Goal: Book appointment/travel/reservation

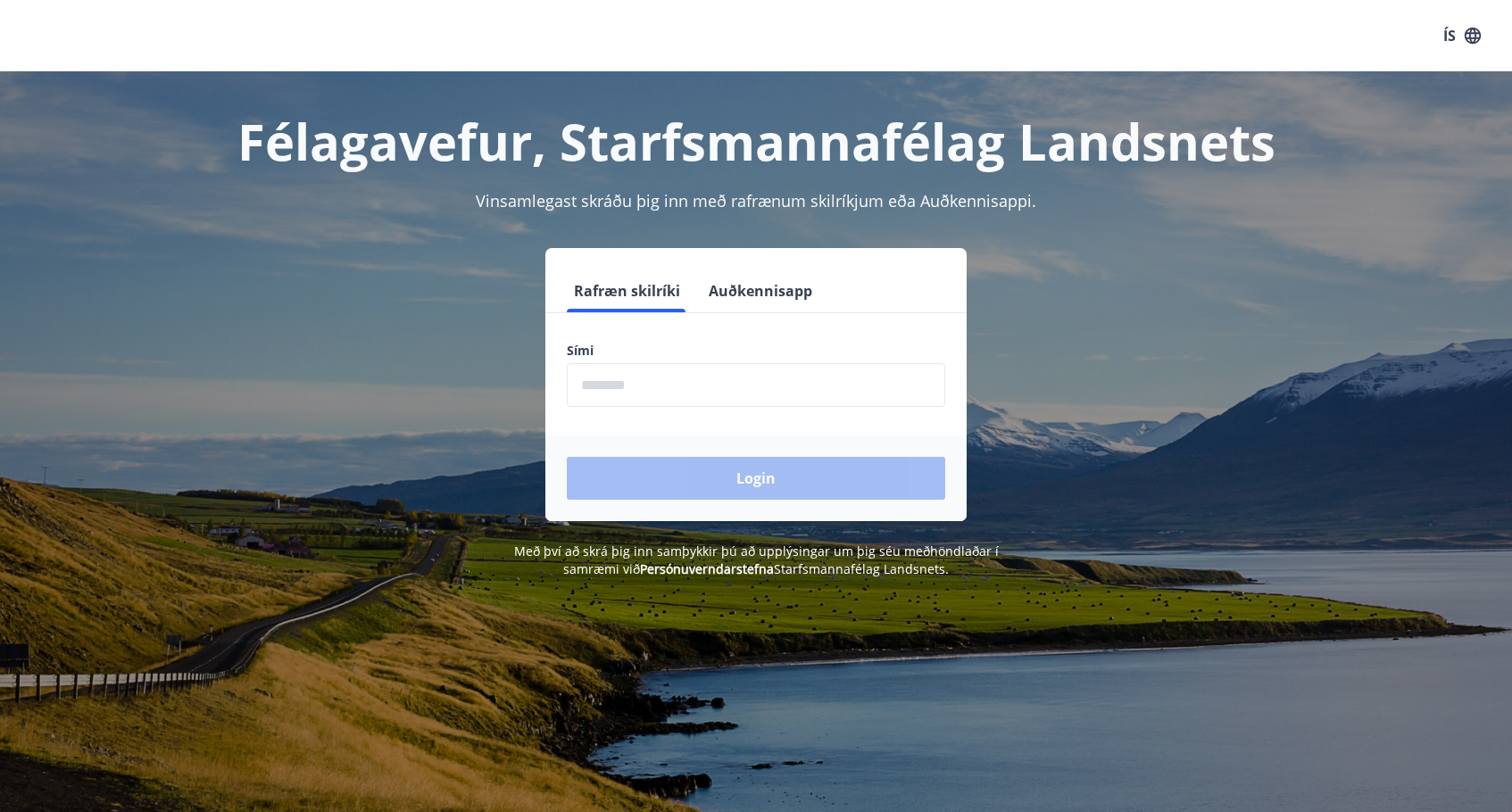
click at [671, 382] on input "phone" at bounding box center [756, 385] width 378 height 44
type input "********"
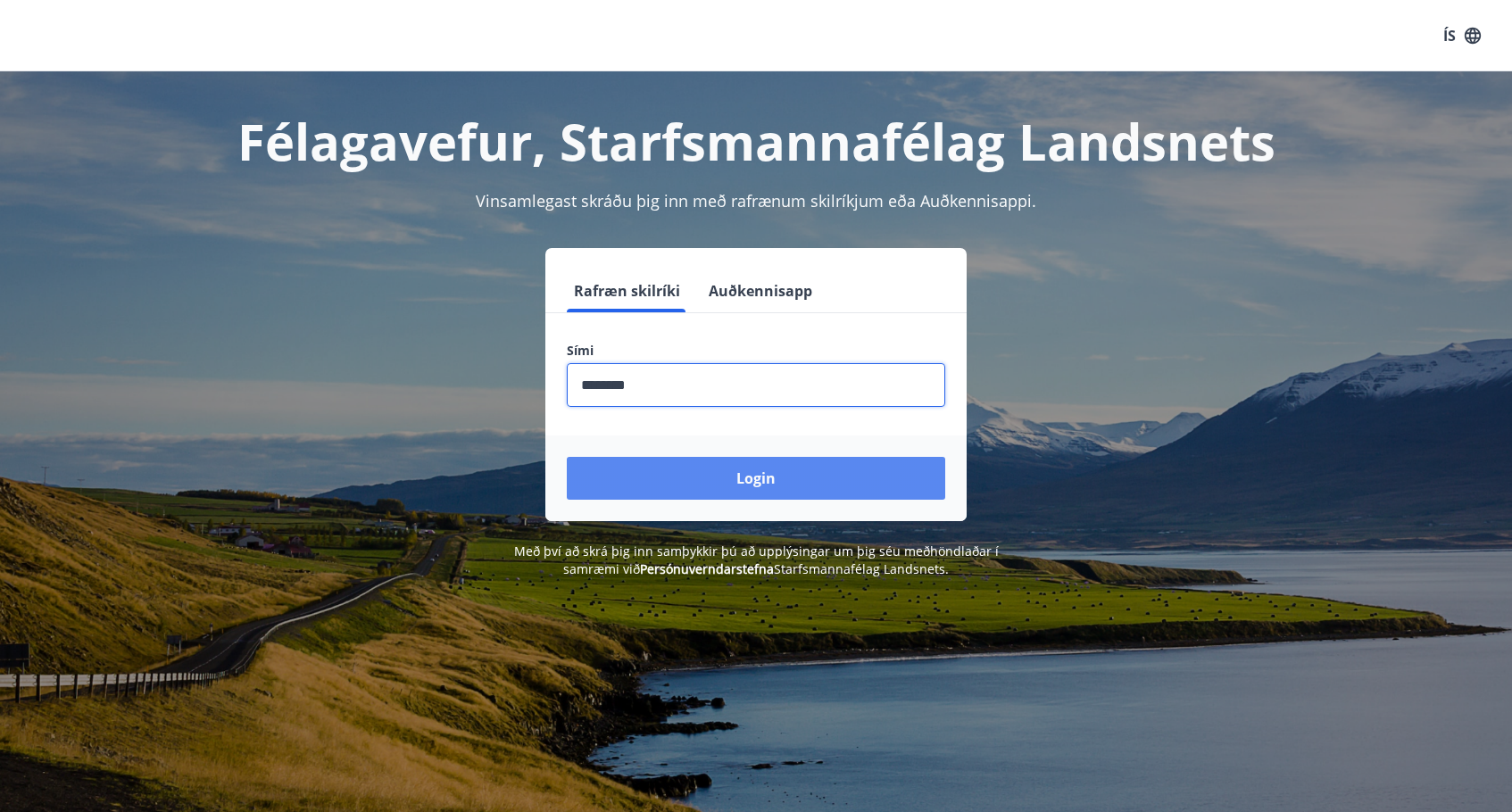
click at [680, 478] on button "Login" at bounding box center [756, 478] width 378 height 43
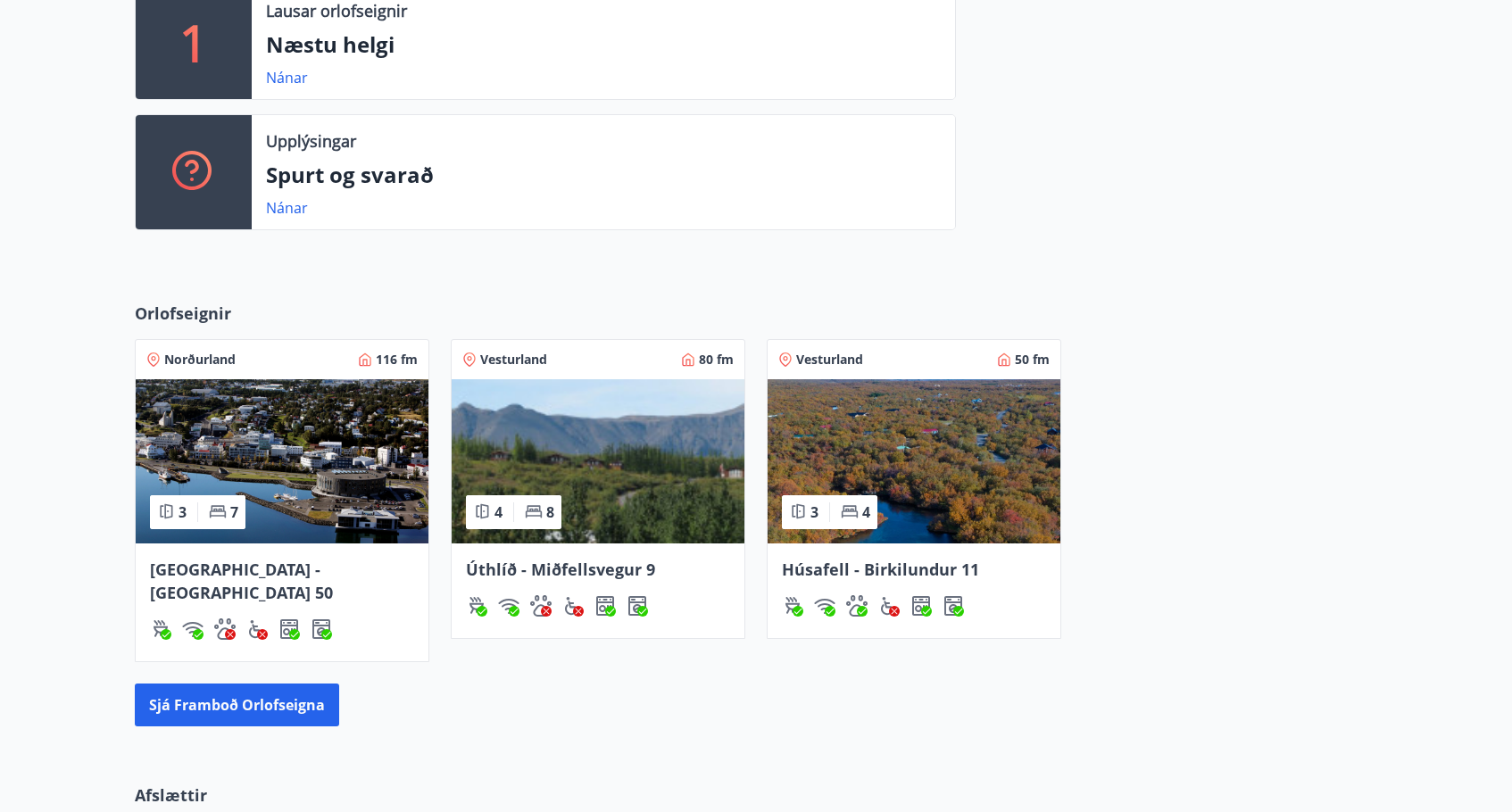
scroll to position [535, 0]
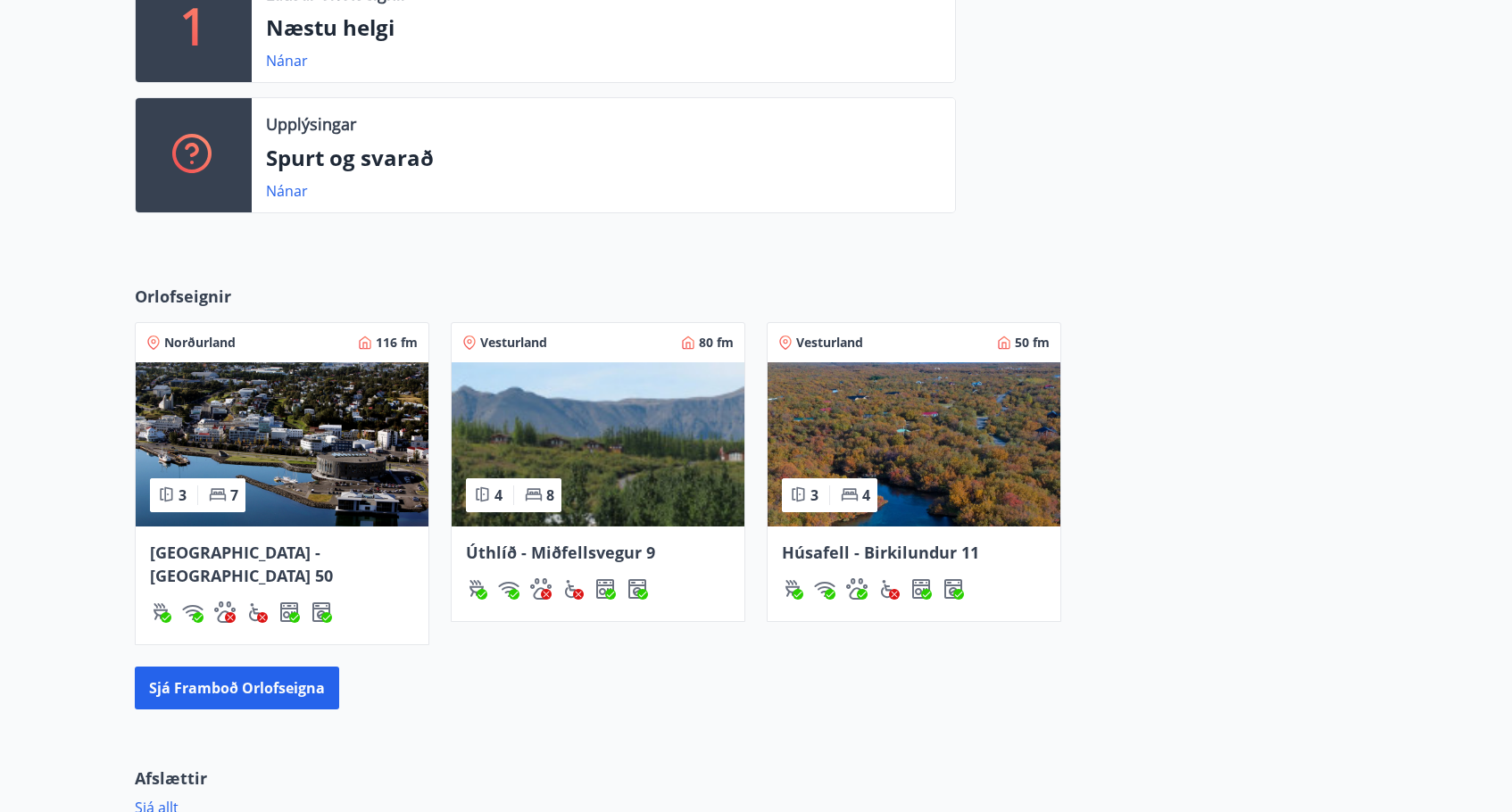
click at [568, 552] on span "Úthlíð - Miðfellsvegur 9" at bounding box center [561, 552] width 190 height 22
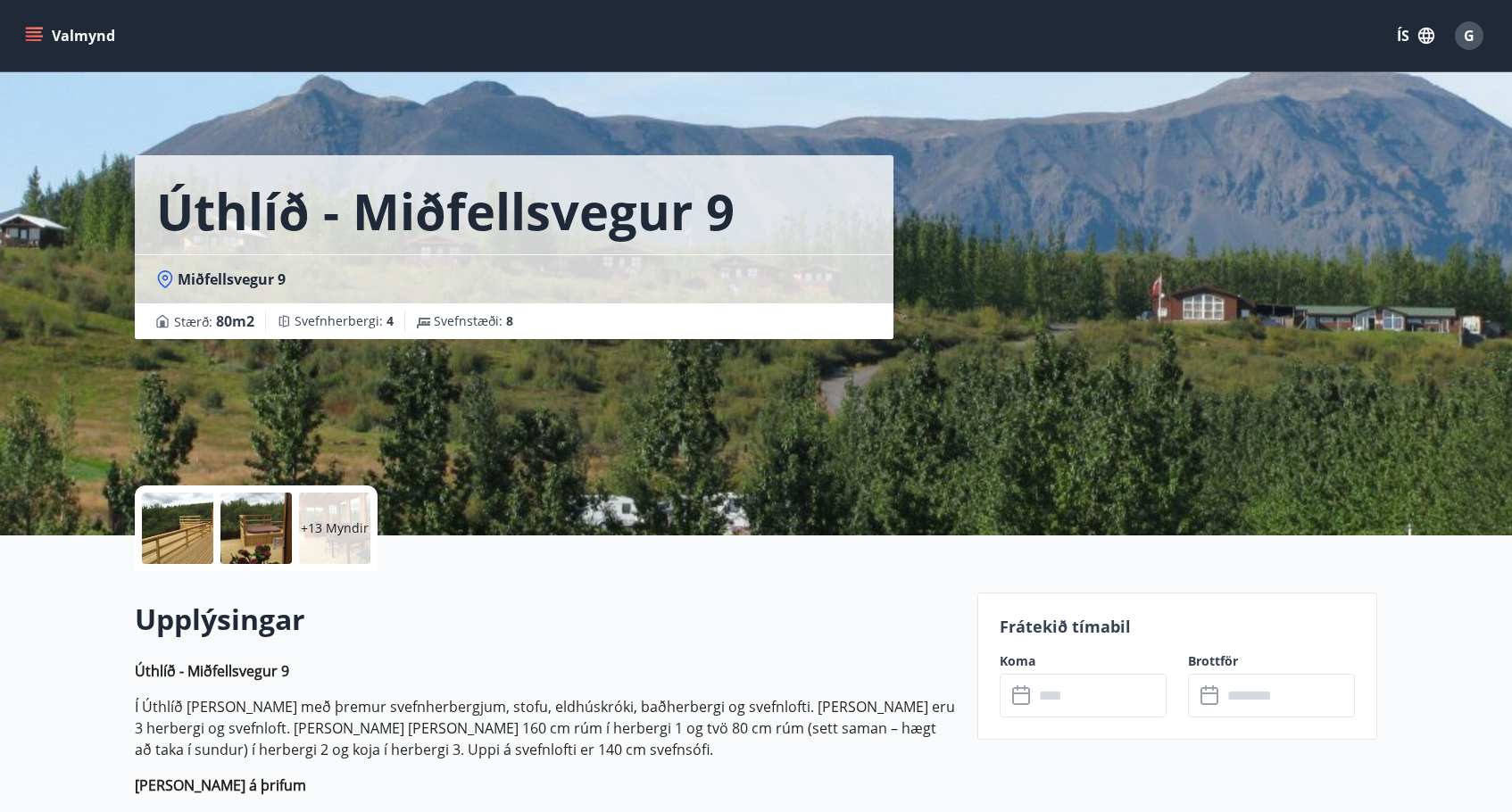
click at [178, 526] on div at bounding box center [177, 528] width 71 height 71
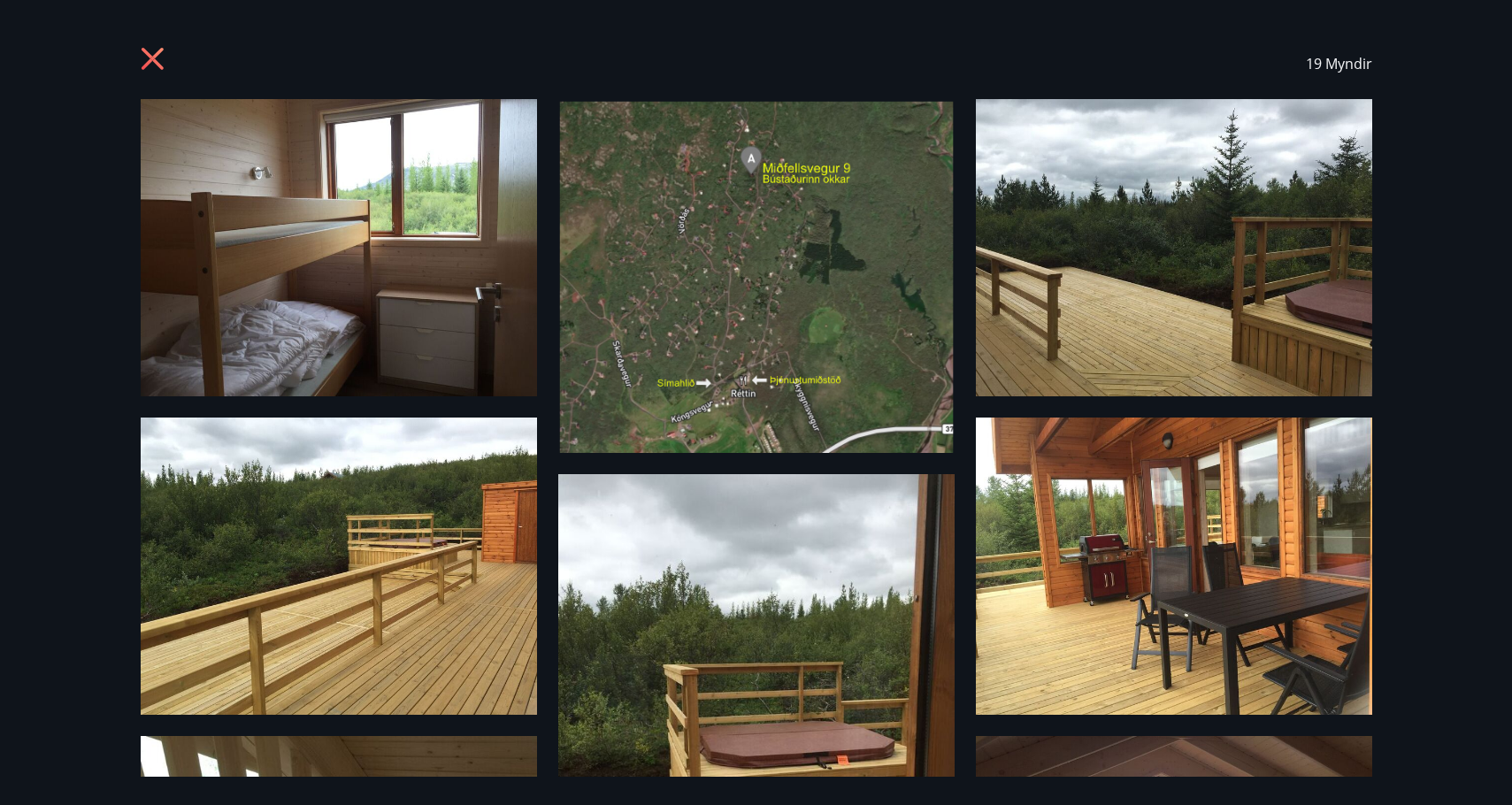
click at [729, 365] on img at bounding box center [756, 275] width 396 height 354
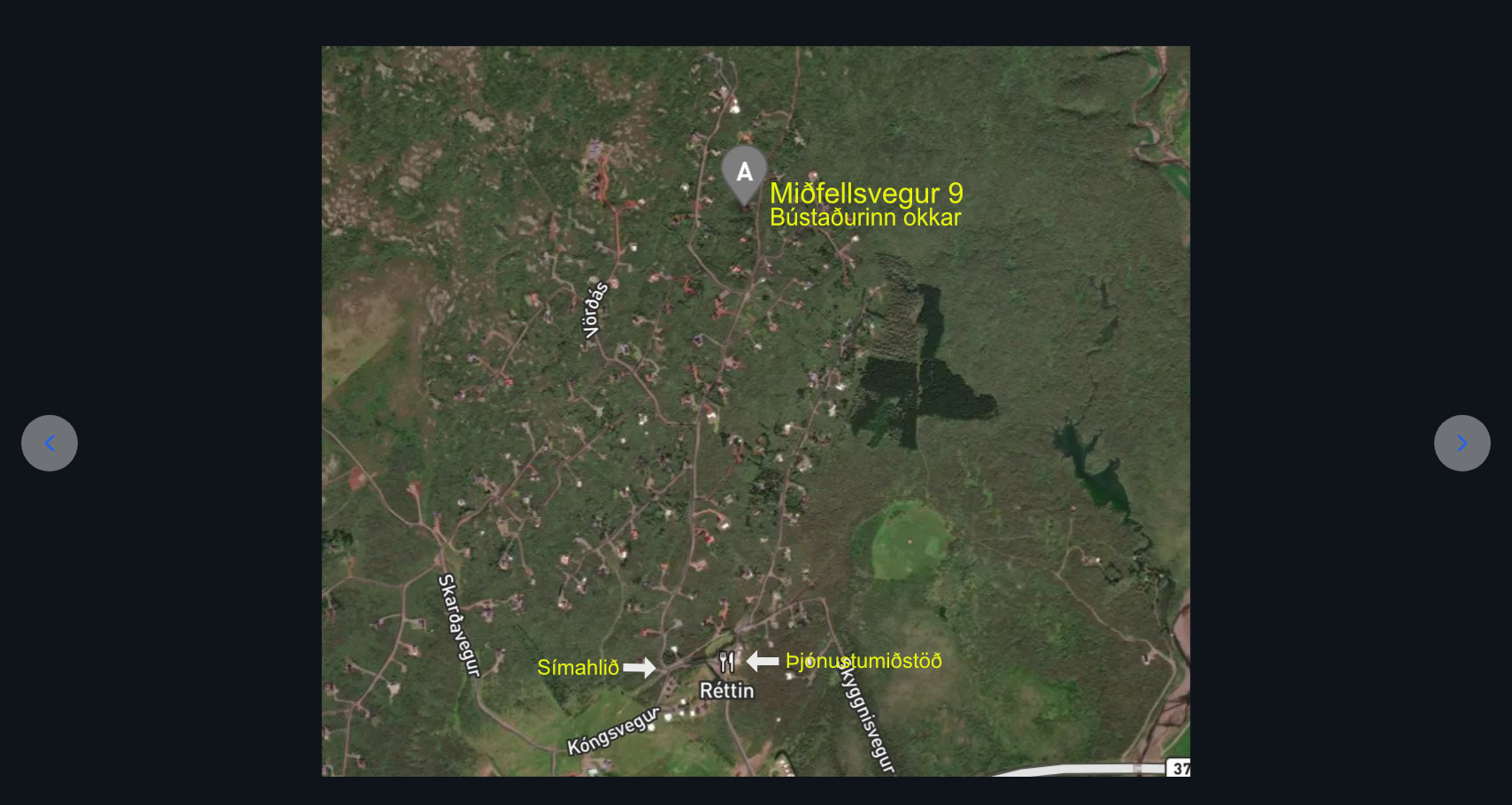
scroll to position [103, 0]
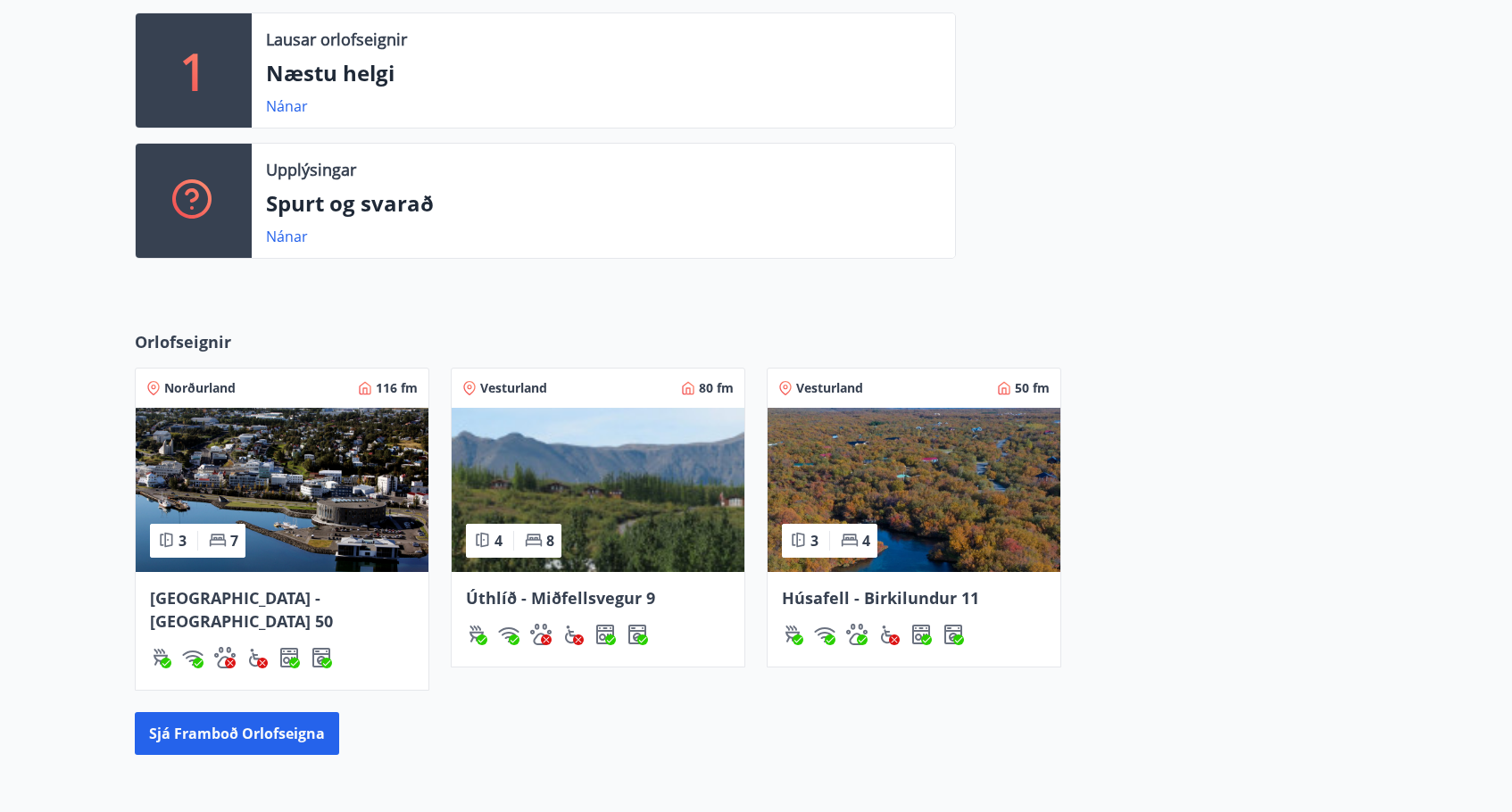
scroll to position [460, 0]
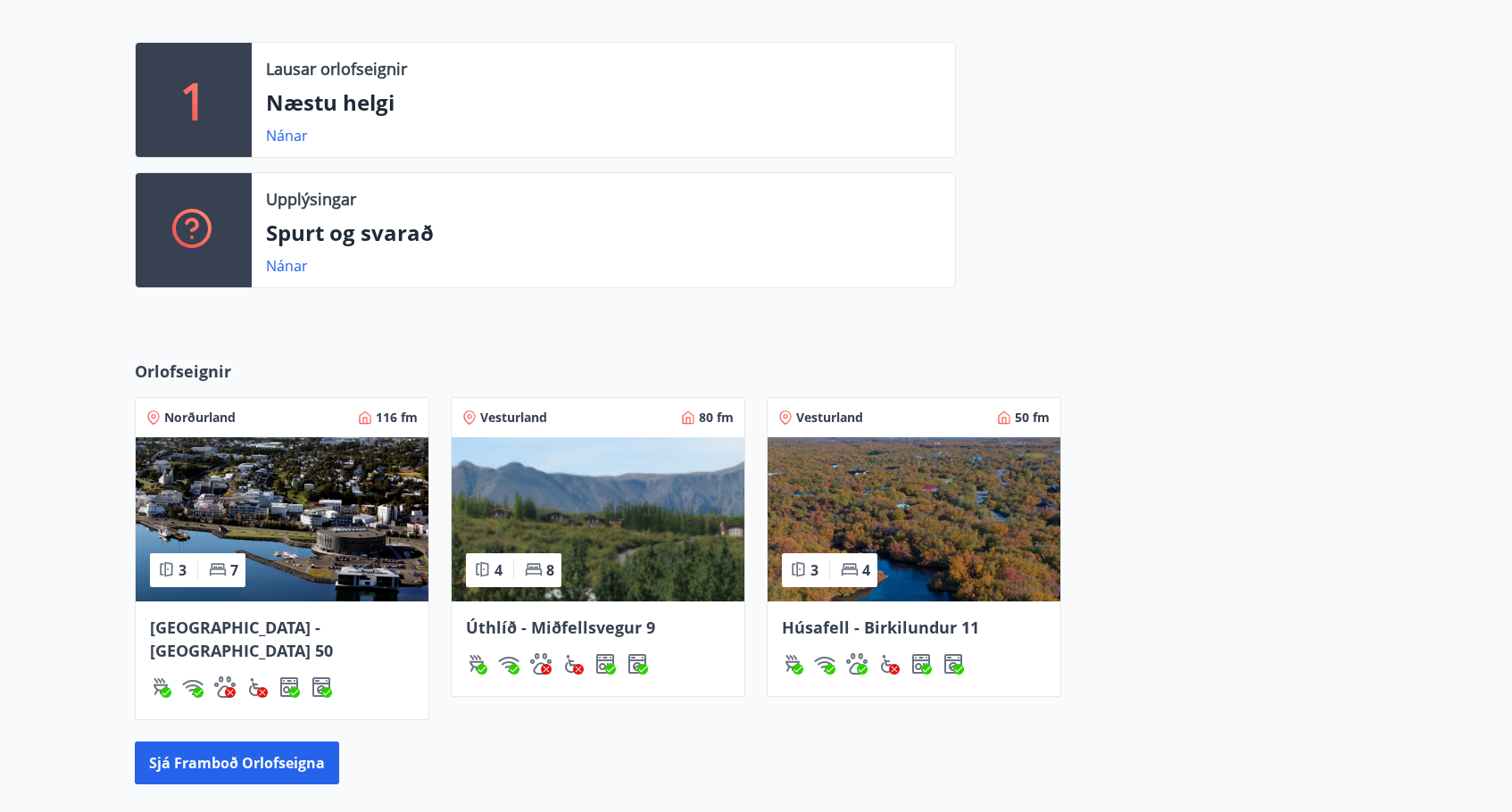
click at [552, 625] on span "Úthlíð - Miðfellsvegur 9" at bounding box center [561, 627] width 190 height 22
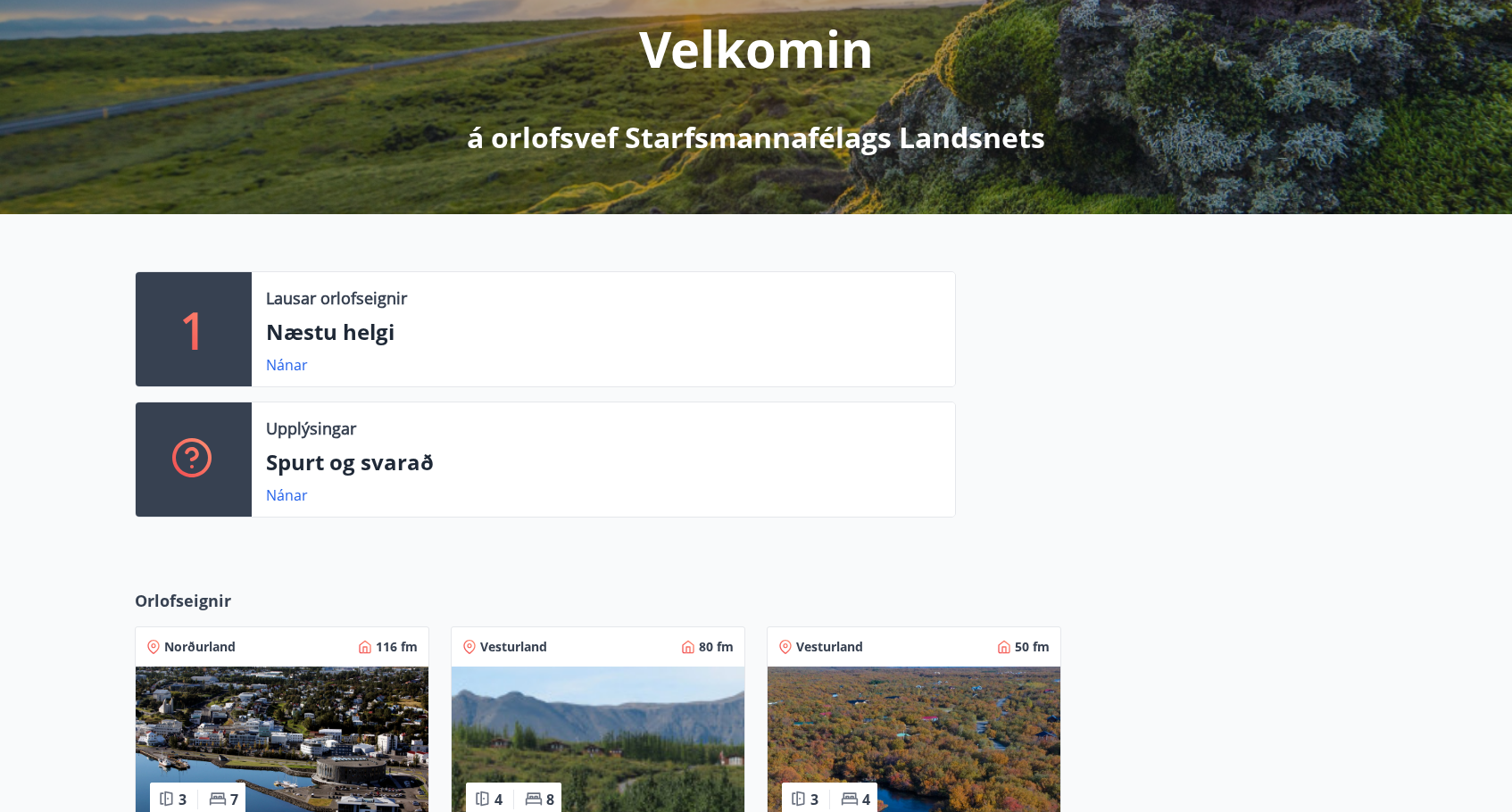
scroll to position [208, 0]
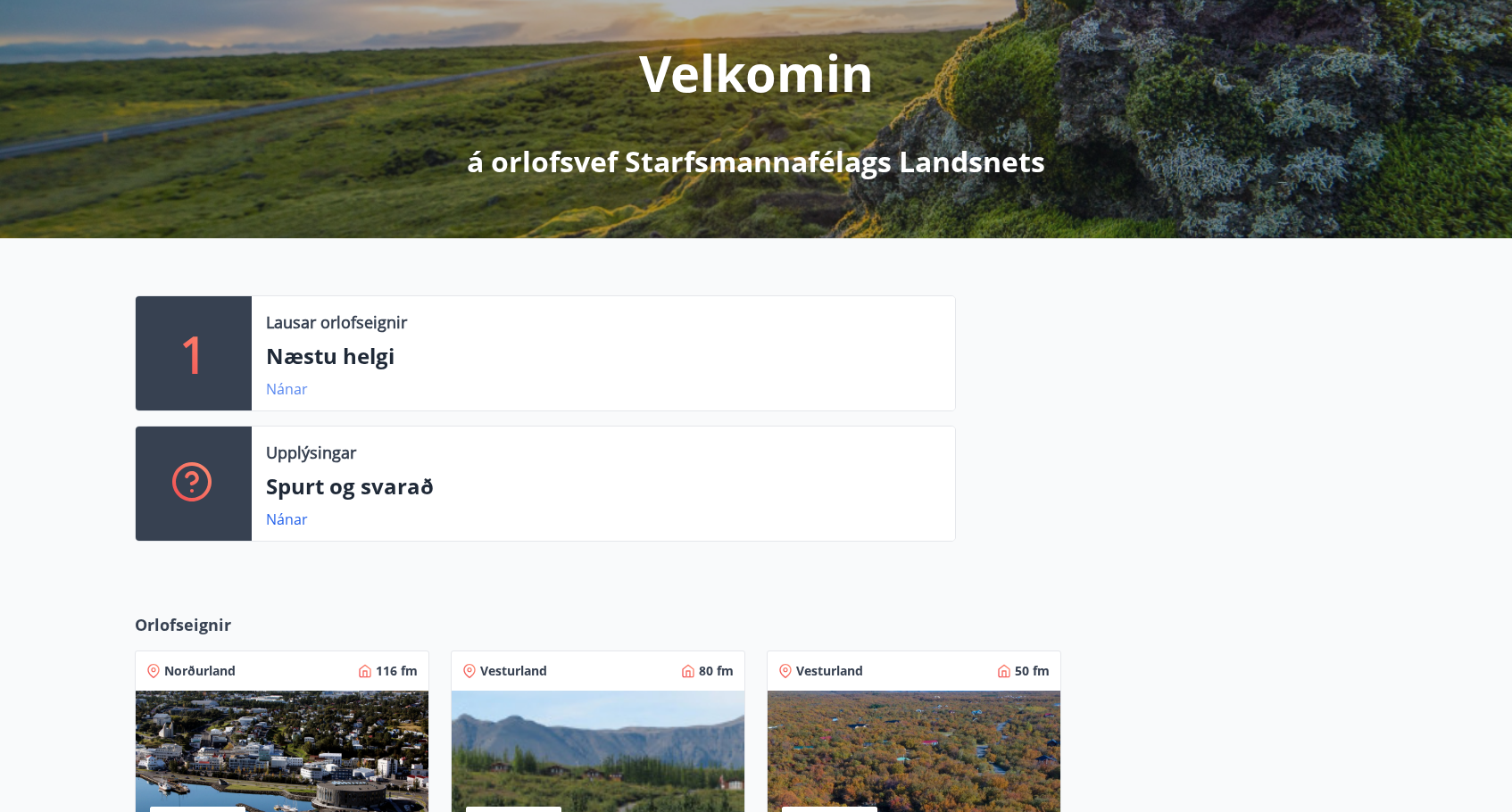
click at [281, 389] on link "Nánar" at bounding box center [287, 388] width 42 height 20
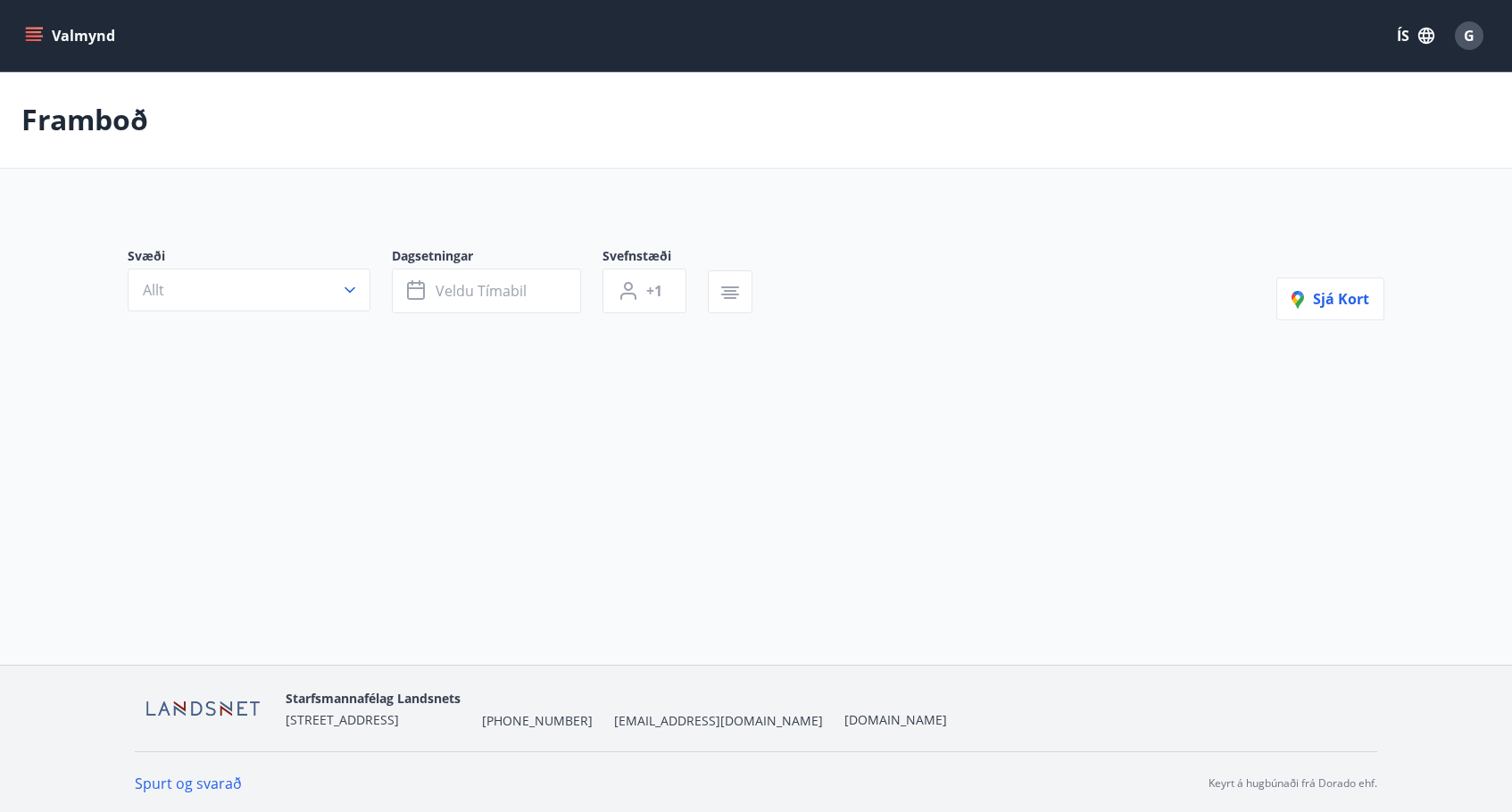
type input "*"
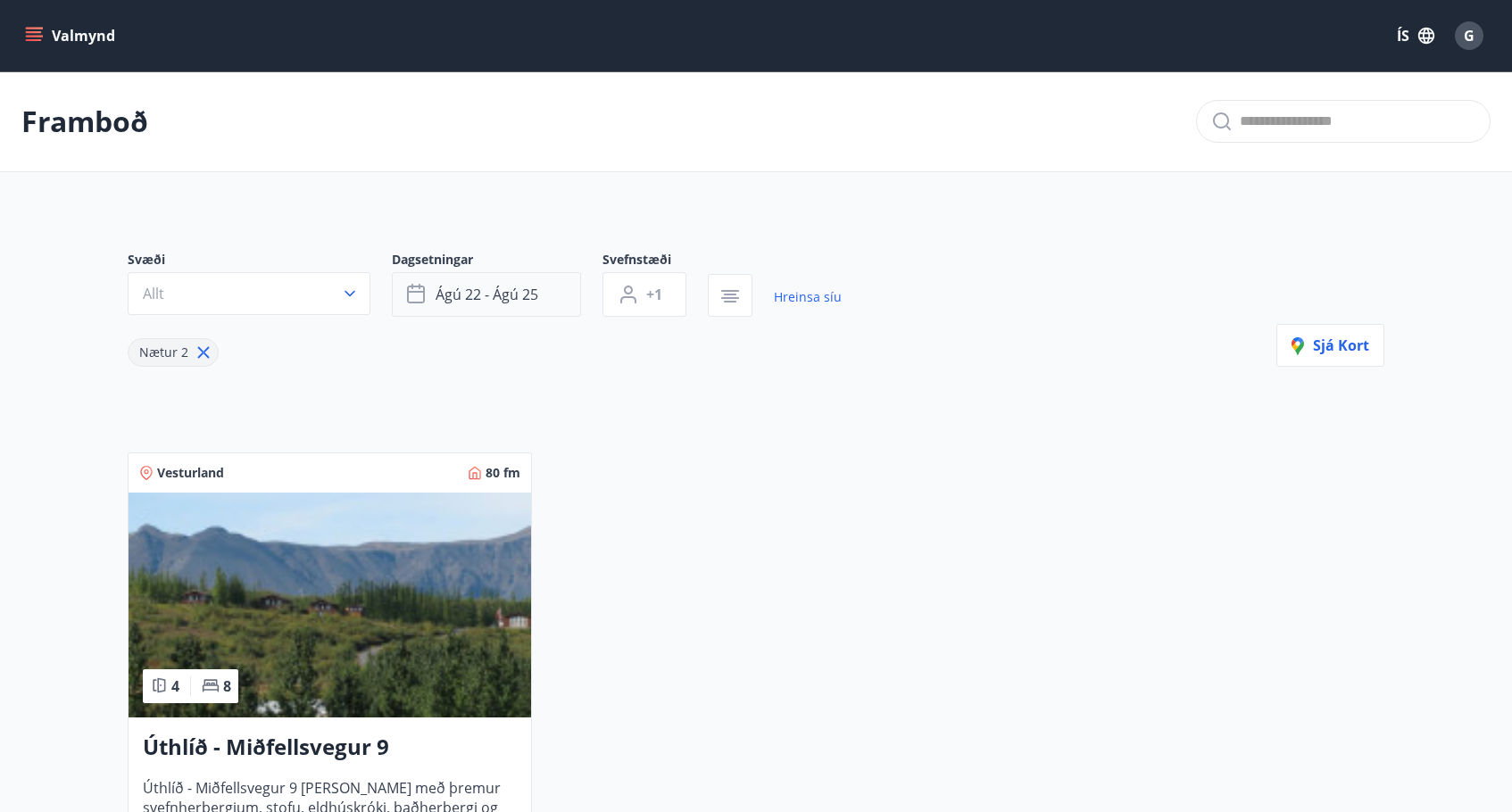
click at [540, 296] on button "ágú 22 - ágú 25" at bounding box center [486, 294] width 190 height 45
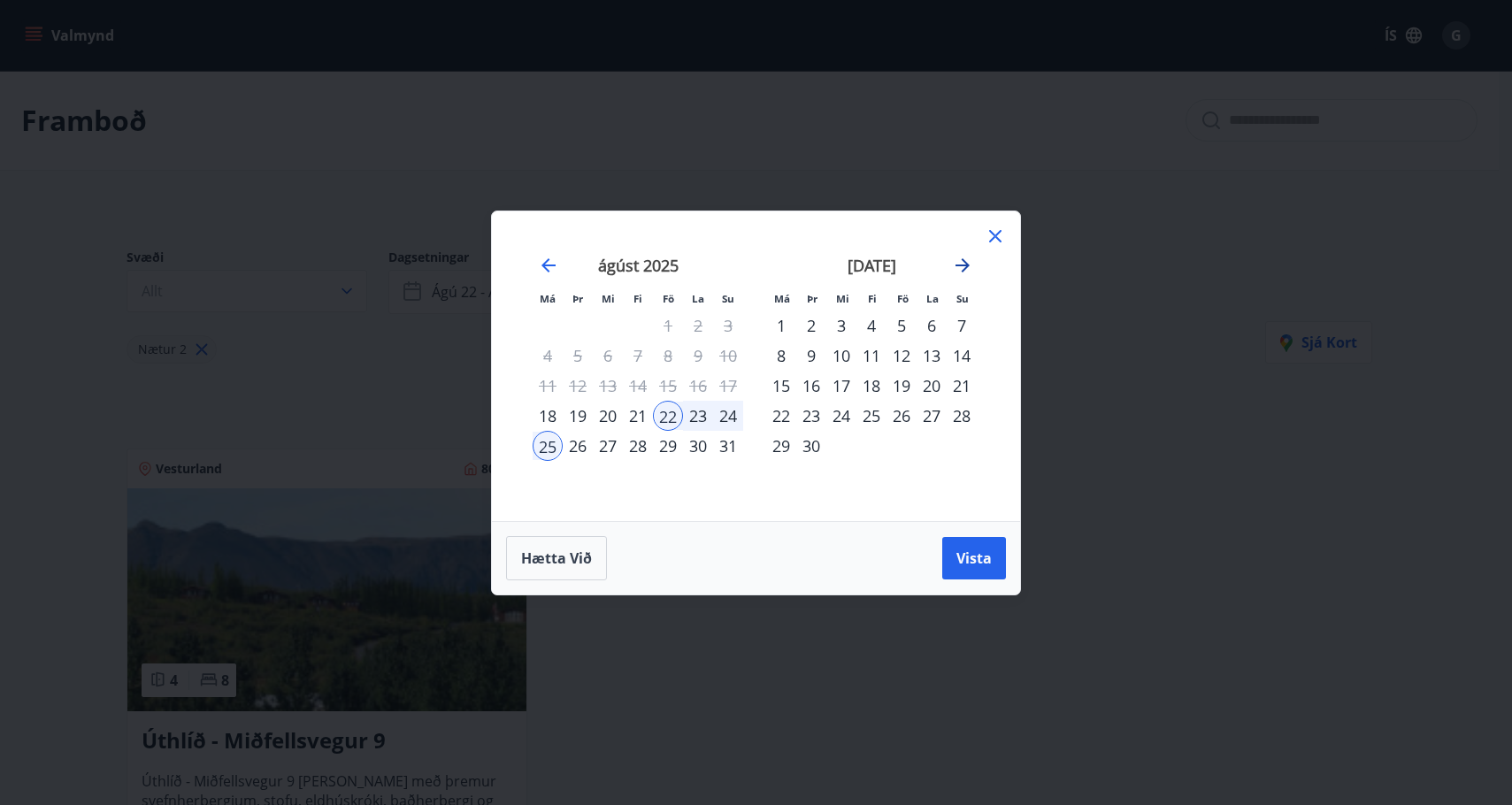
click at [968, 265] on icon "Move forward to switch to the next month." at bounding box center [962, 265] width 14 height 14
click at [902, 416] on div "24" at bounding box center [902, 416] width 30 height 30
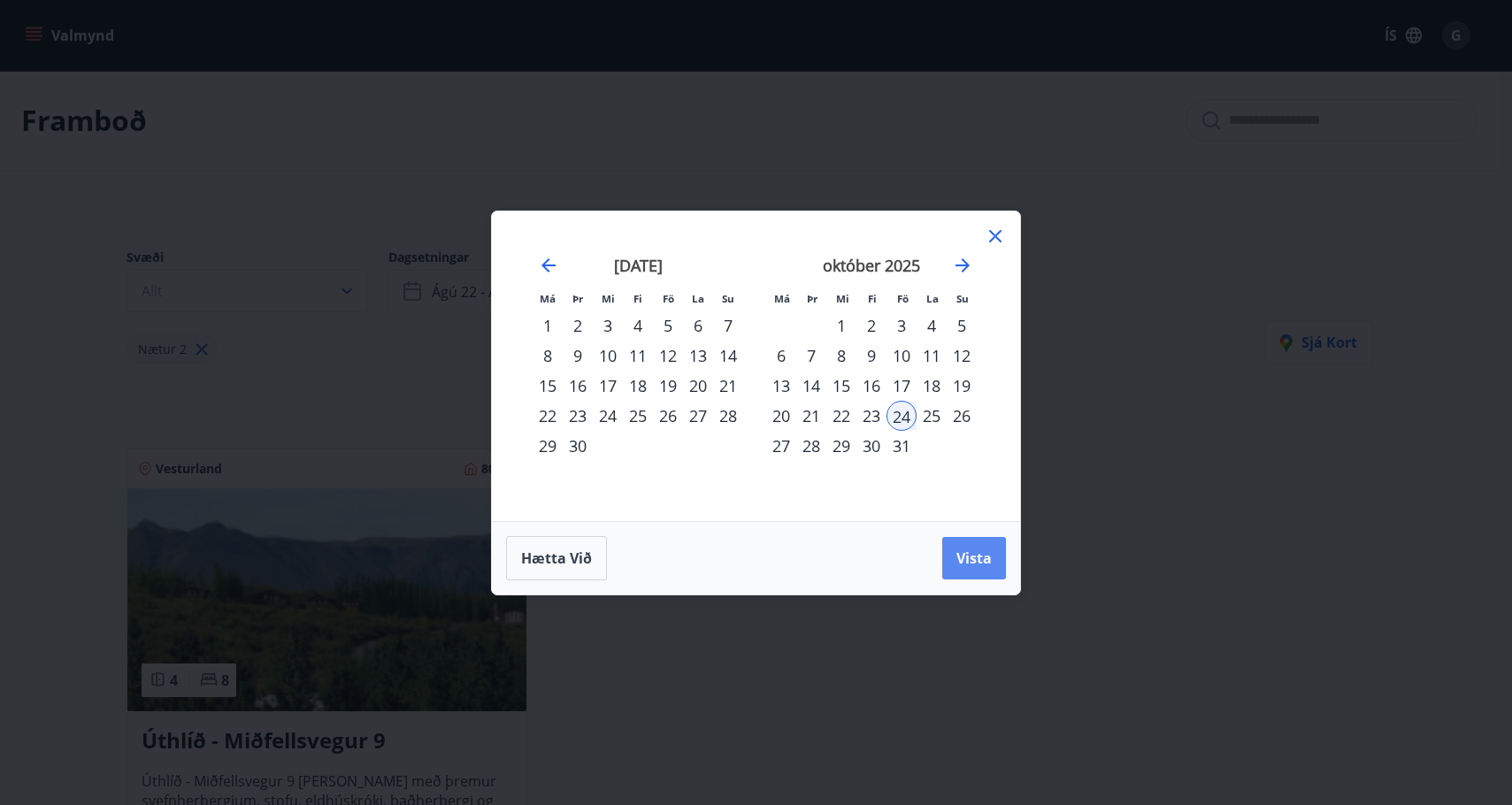
click at [969, 557] on span "Vista" at bounding box center [974, 558] width 36 height 20
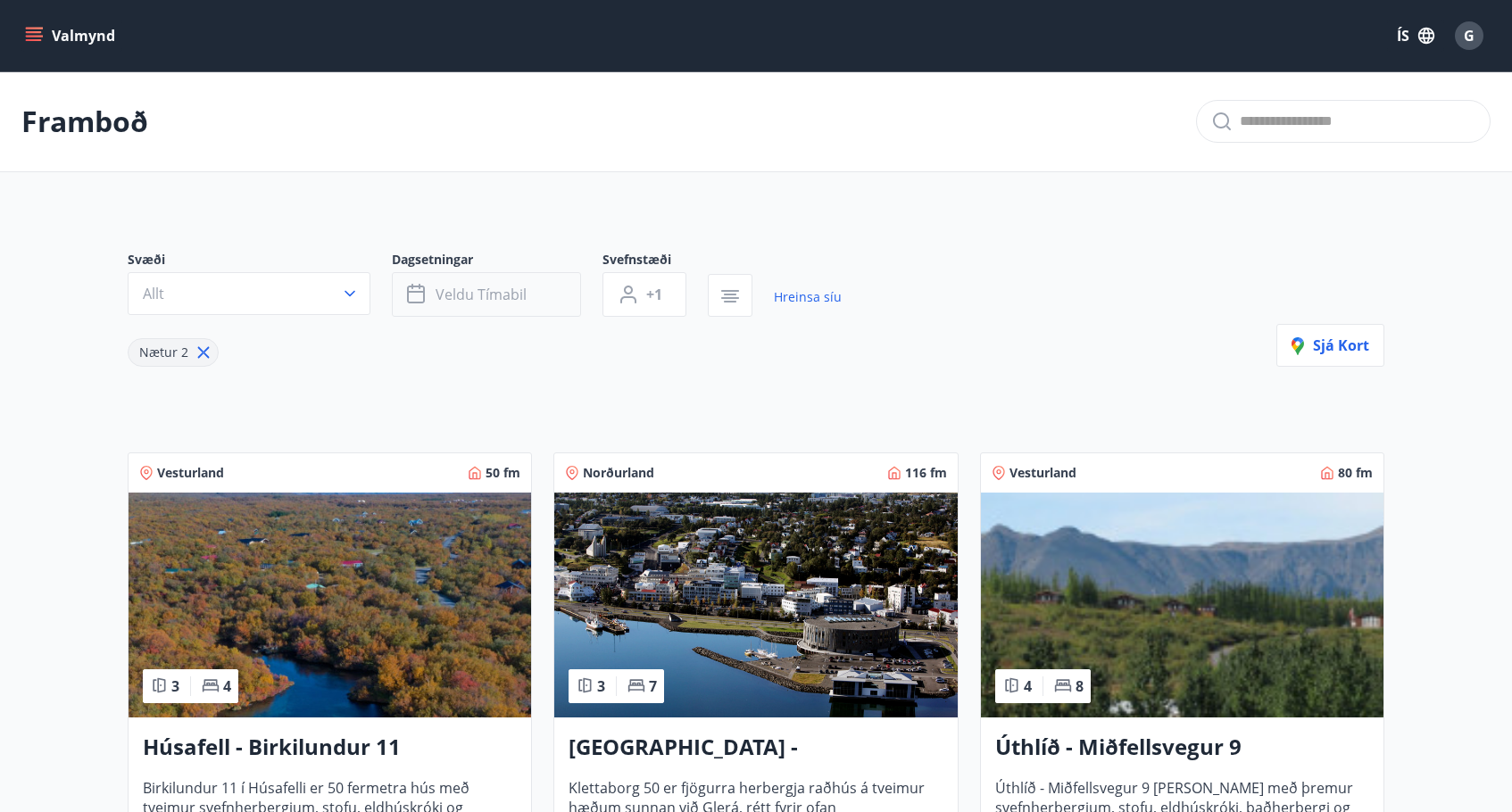
click at [491, 298] on span "Veldu tímabil" at bounding box center [482, 294] width 91 height 20
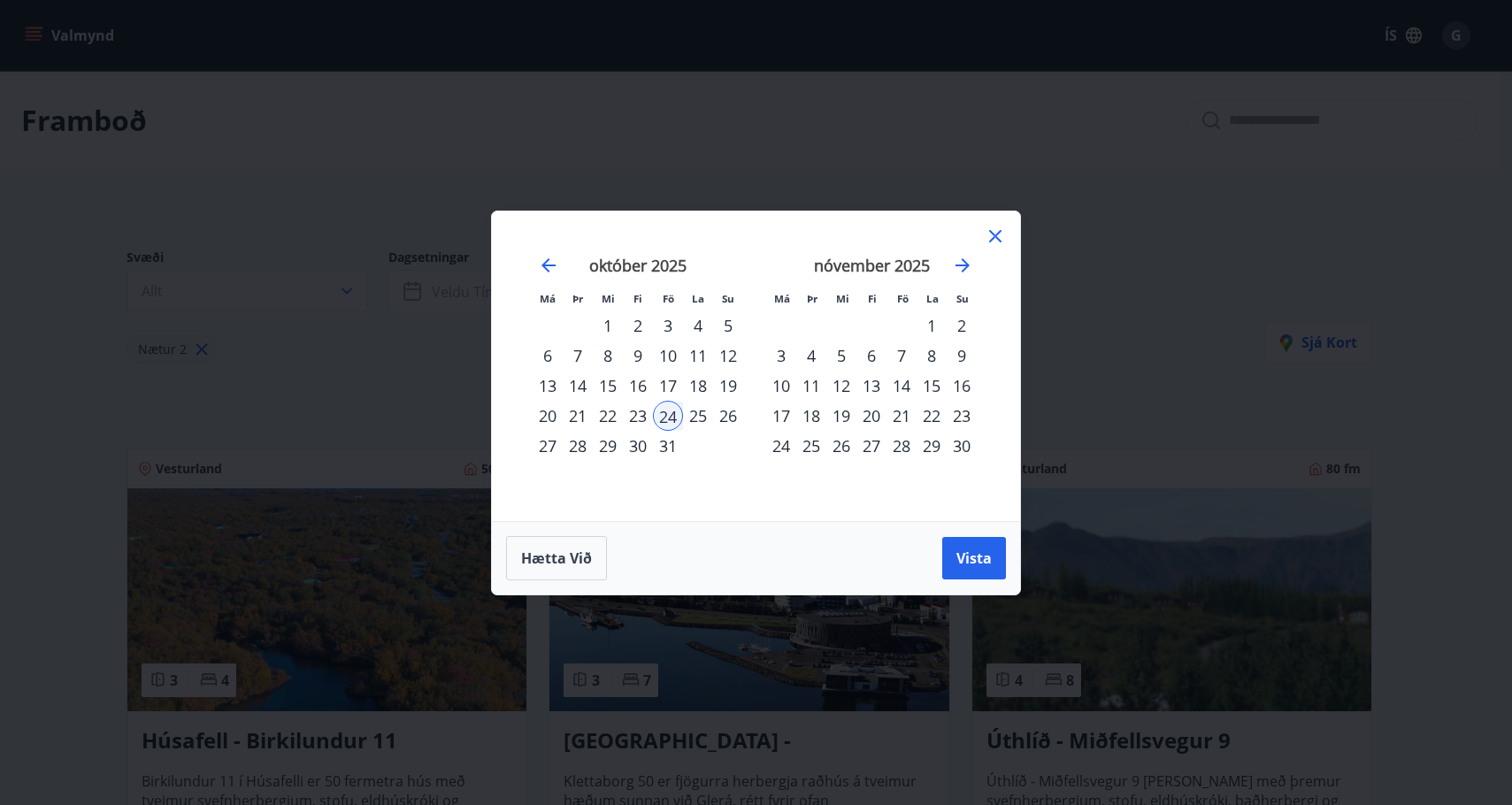
click at [668, 416] on div "24" at bounding box center [668, 416] width 30 height 30
click at [730, 418] on div "26" at bounding box center [728, 416] width 30 height 30
click at [967, 560] on span "Vista" at bounding box center [974, 558] width 36 height 20
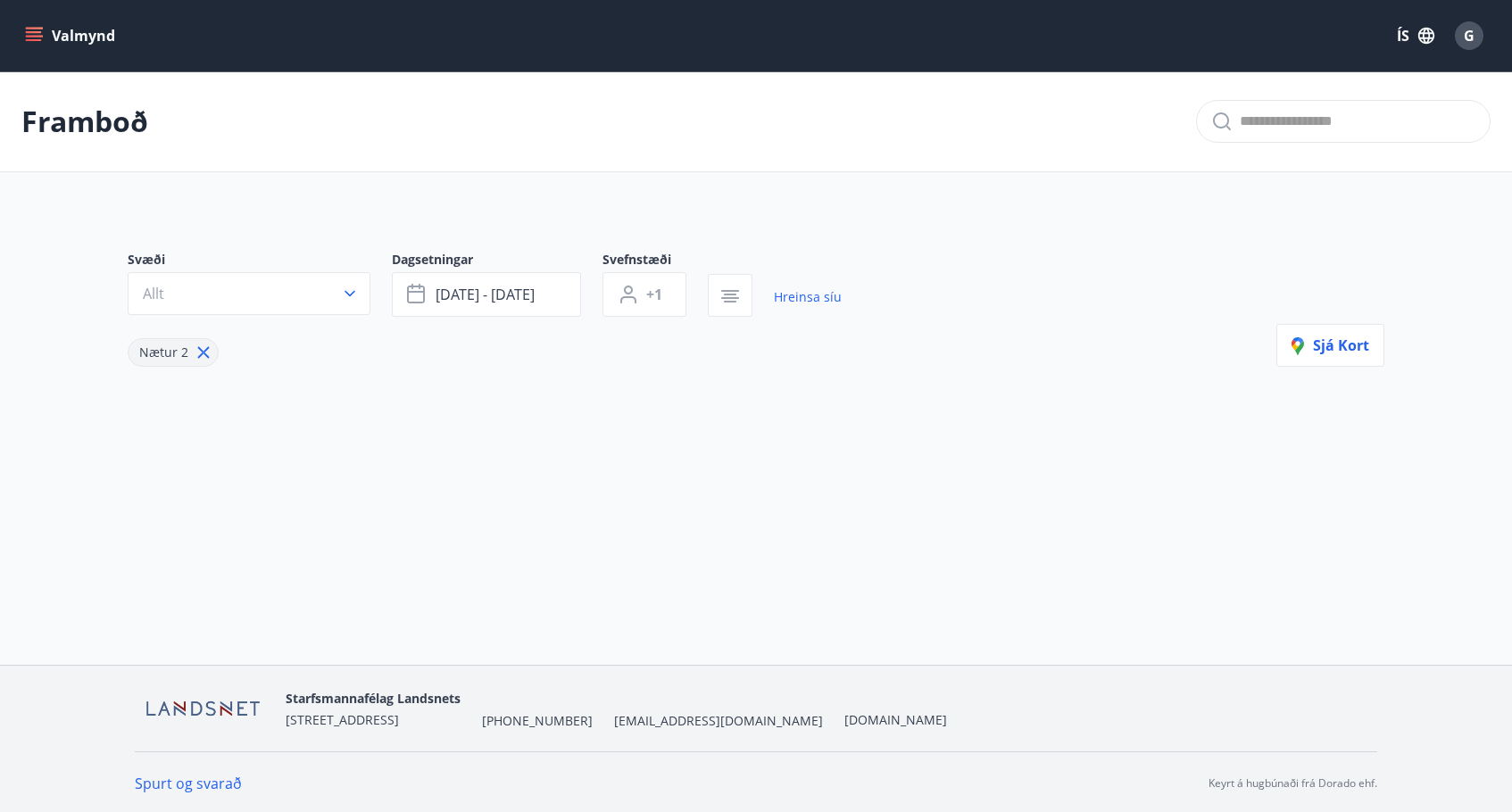
scroll to position [3, 0]
click at [1332, 348] on span "Sjá kort" at bounding box center [1331, 342] width 78 height 20
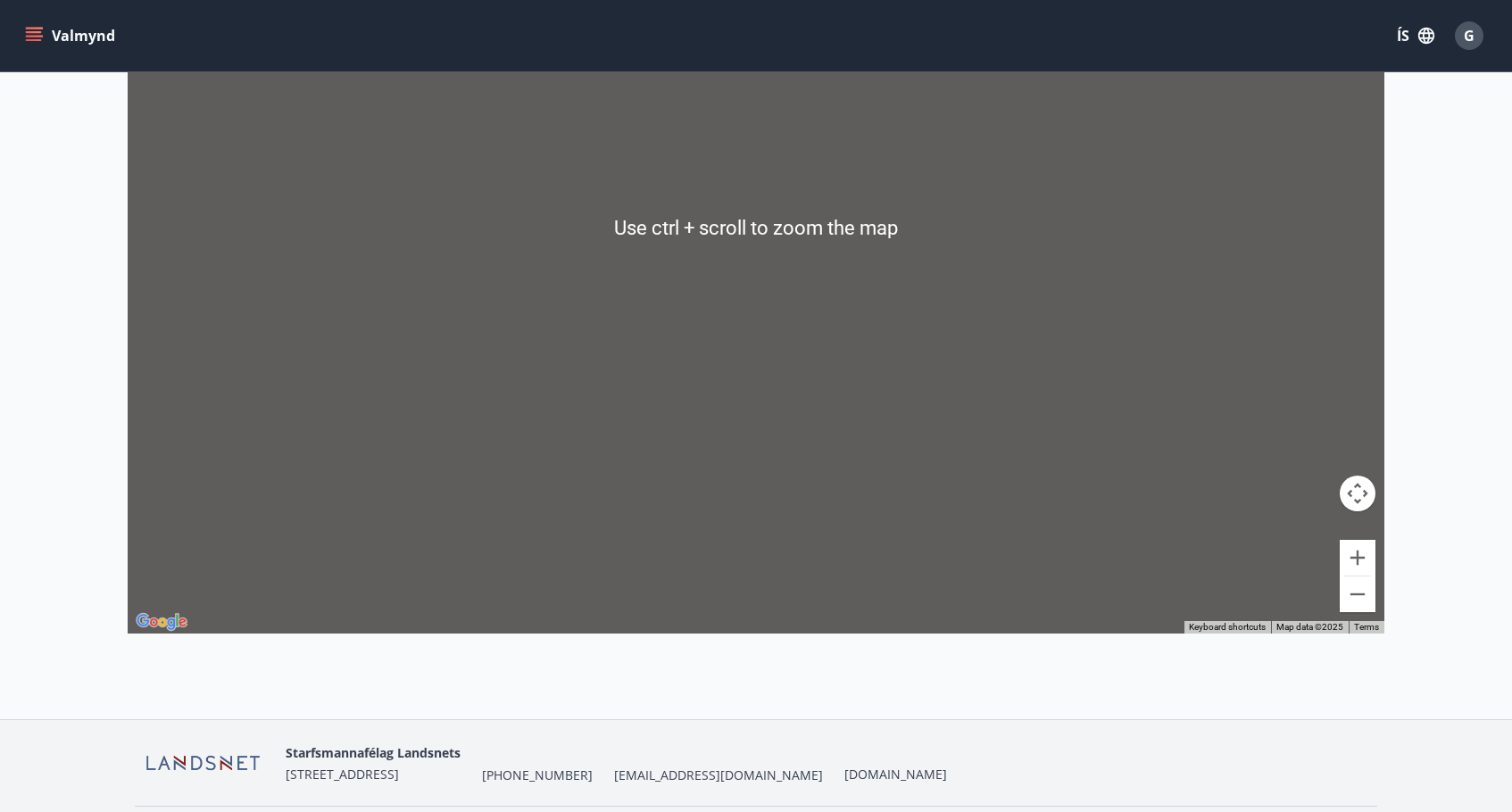
scroll to position [449, 0]
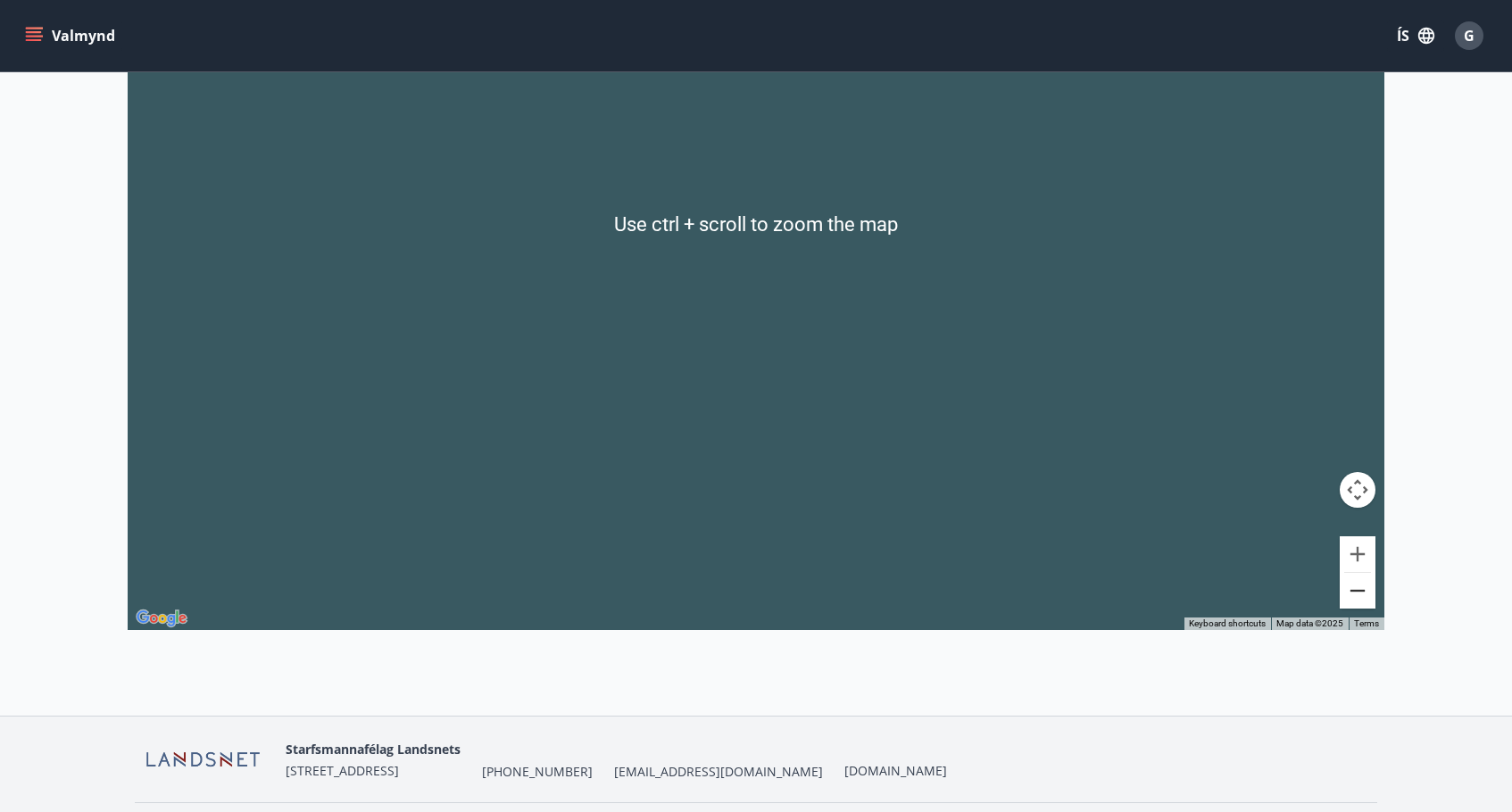
click at [1361, 595] on button "Zoom out" at bounding box center [1358, 591] width 36 height 36
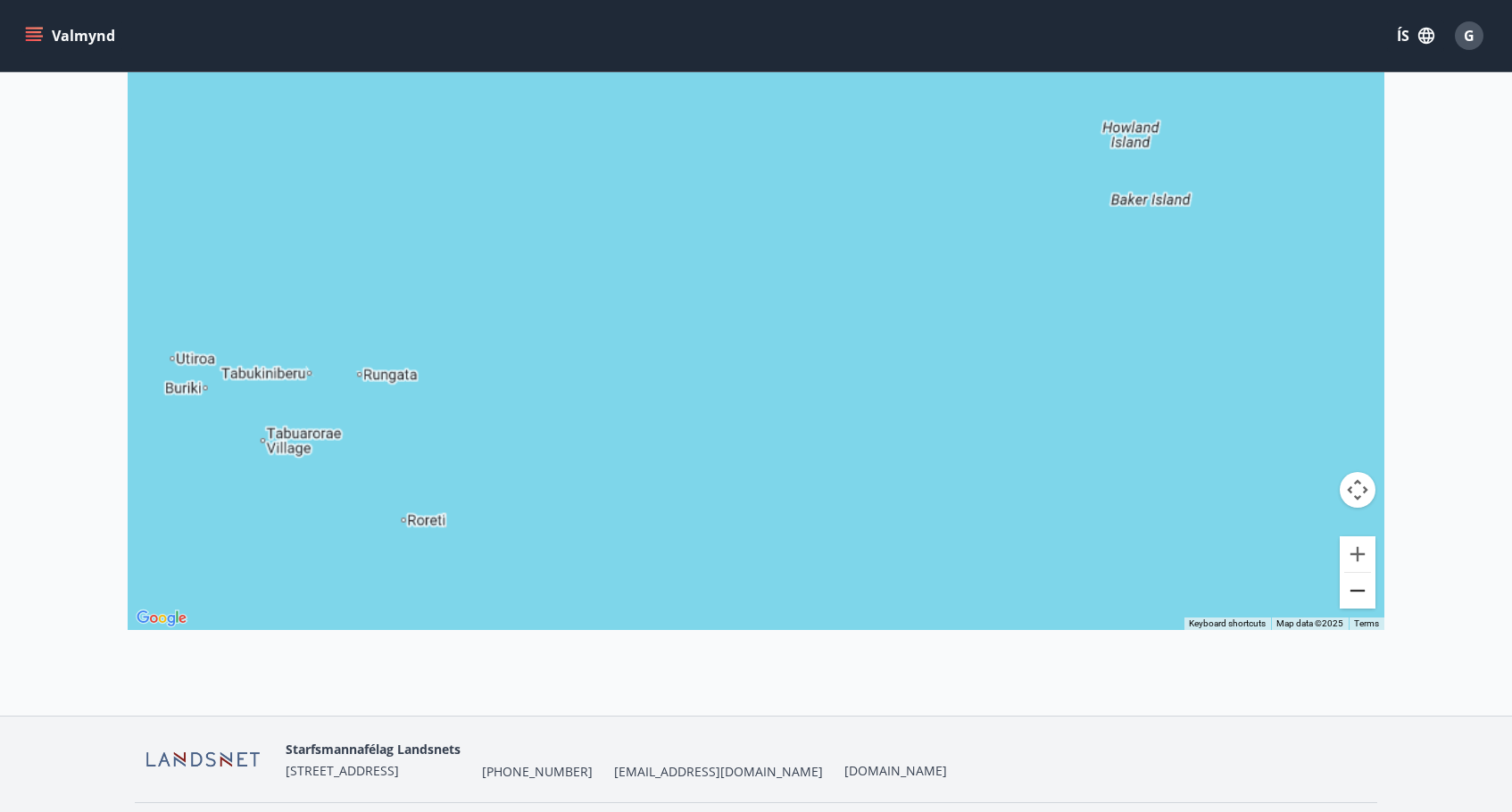
click at [1361, 595] on button "Zoom out" at bounding box center [1358, 591] width 36 height 36
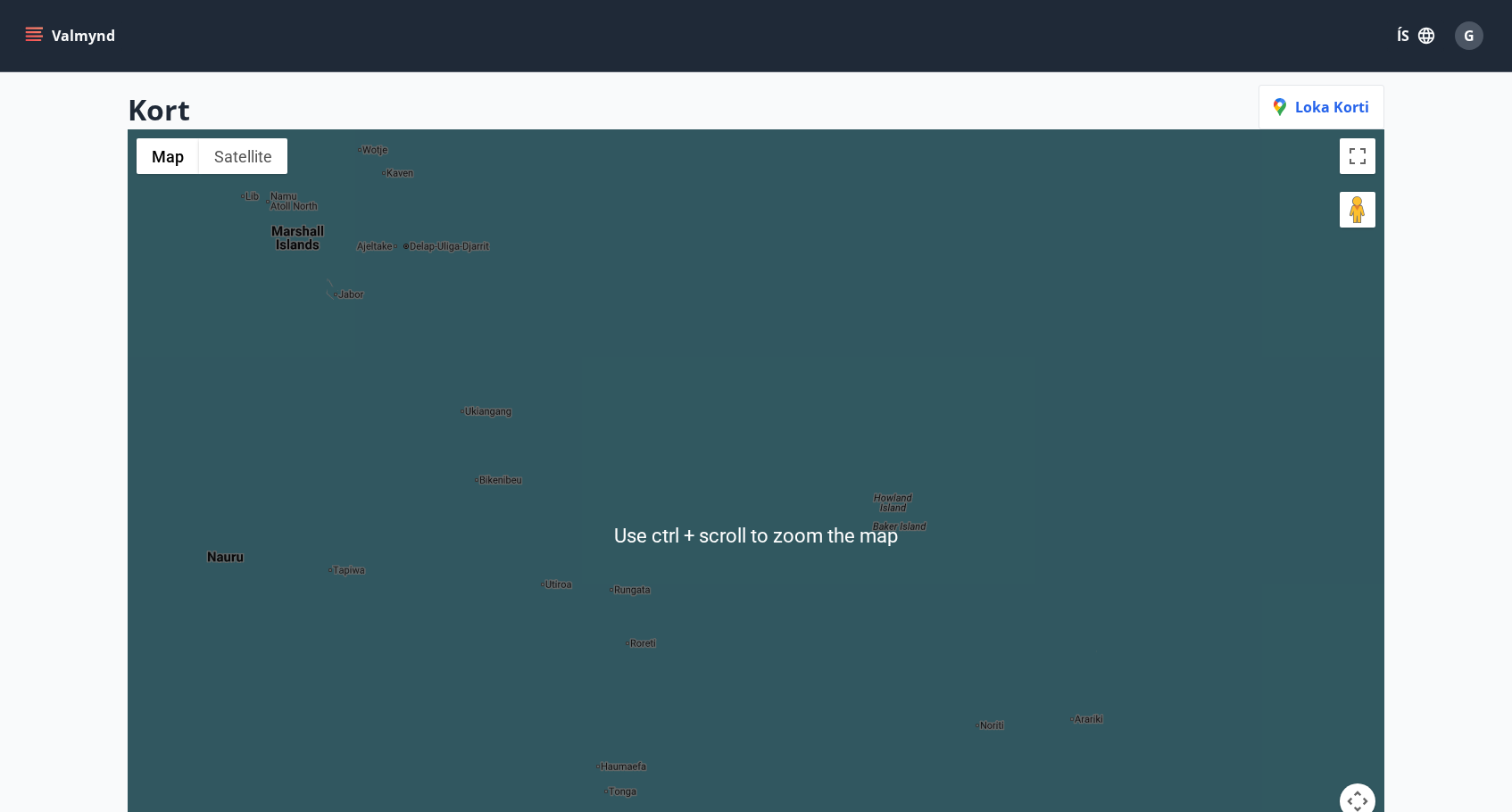
scroll to position [92, 0]
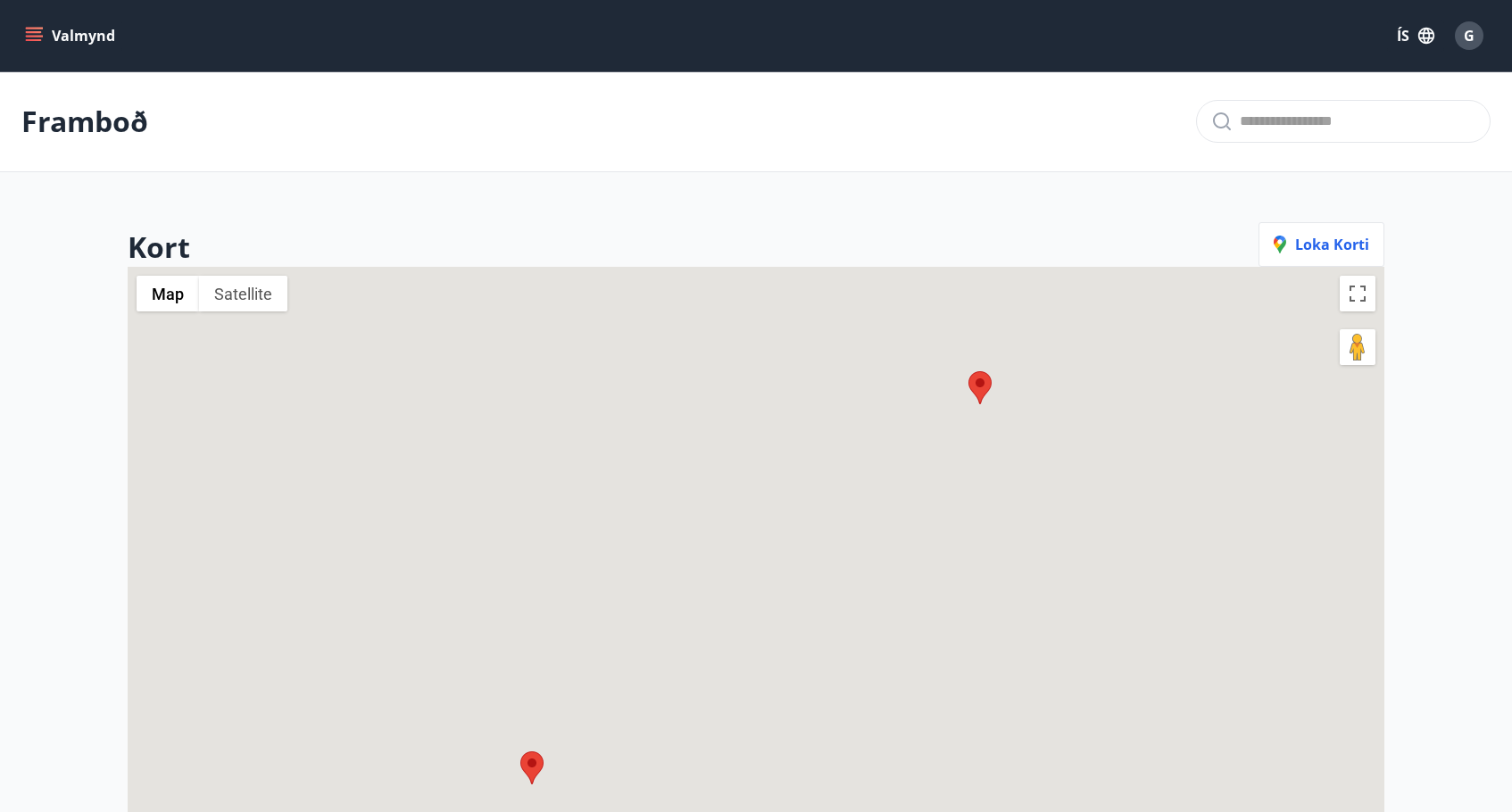
click at [78, 124] on p "Framboð" at bounding box center [85, 120] width 127 height 39
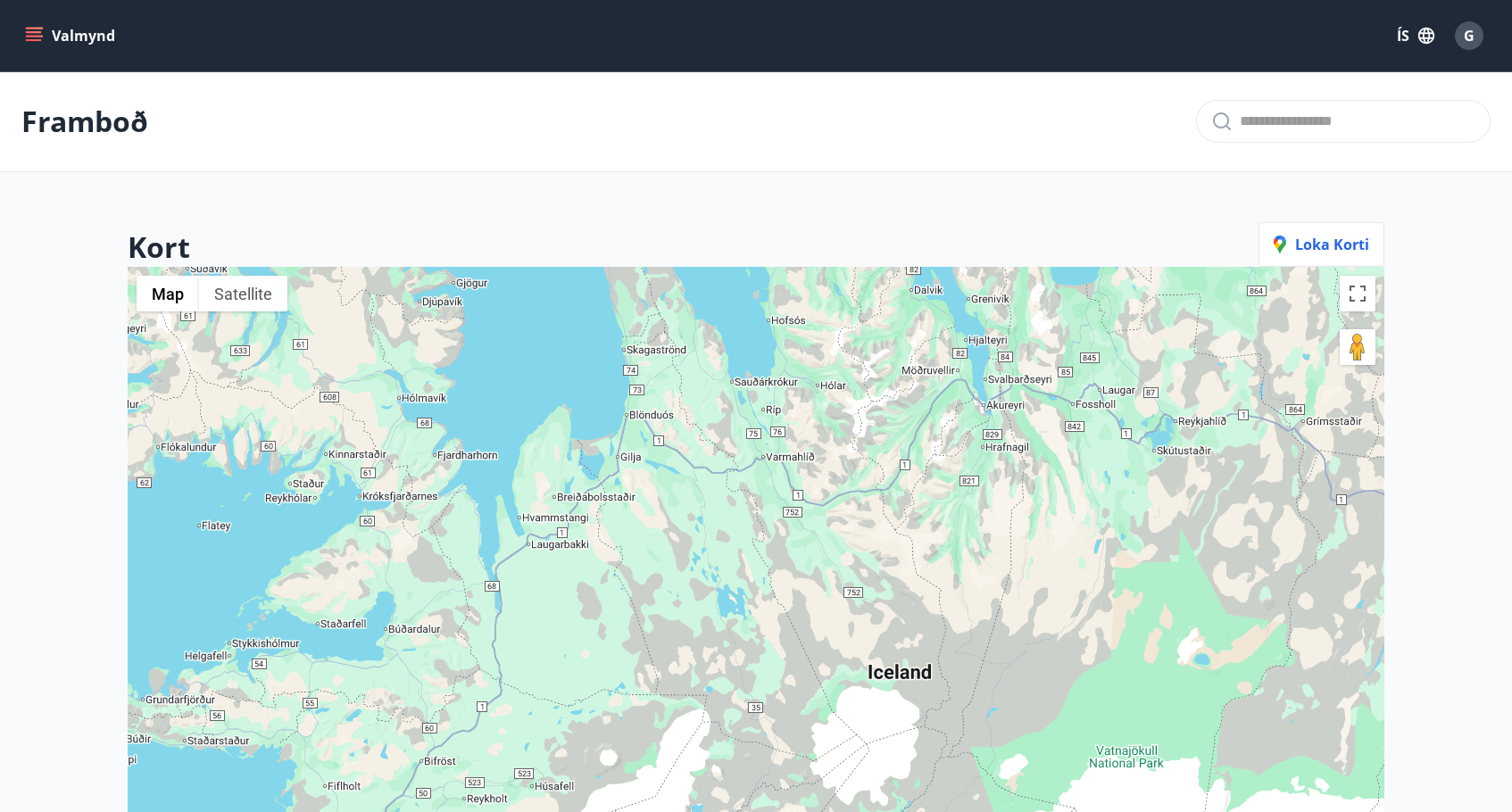
click at [69, 36] on button "Valmynd" at bounding box center [72, 36] width 100 height 32
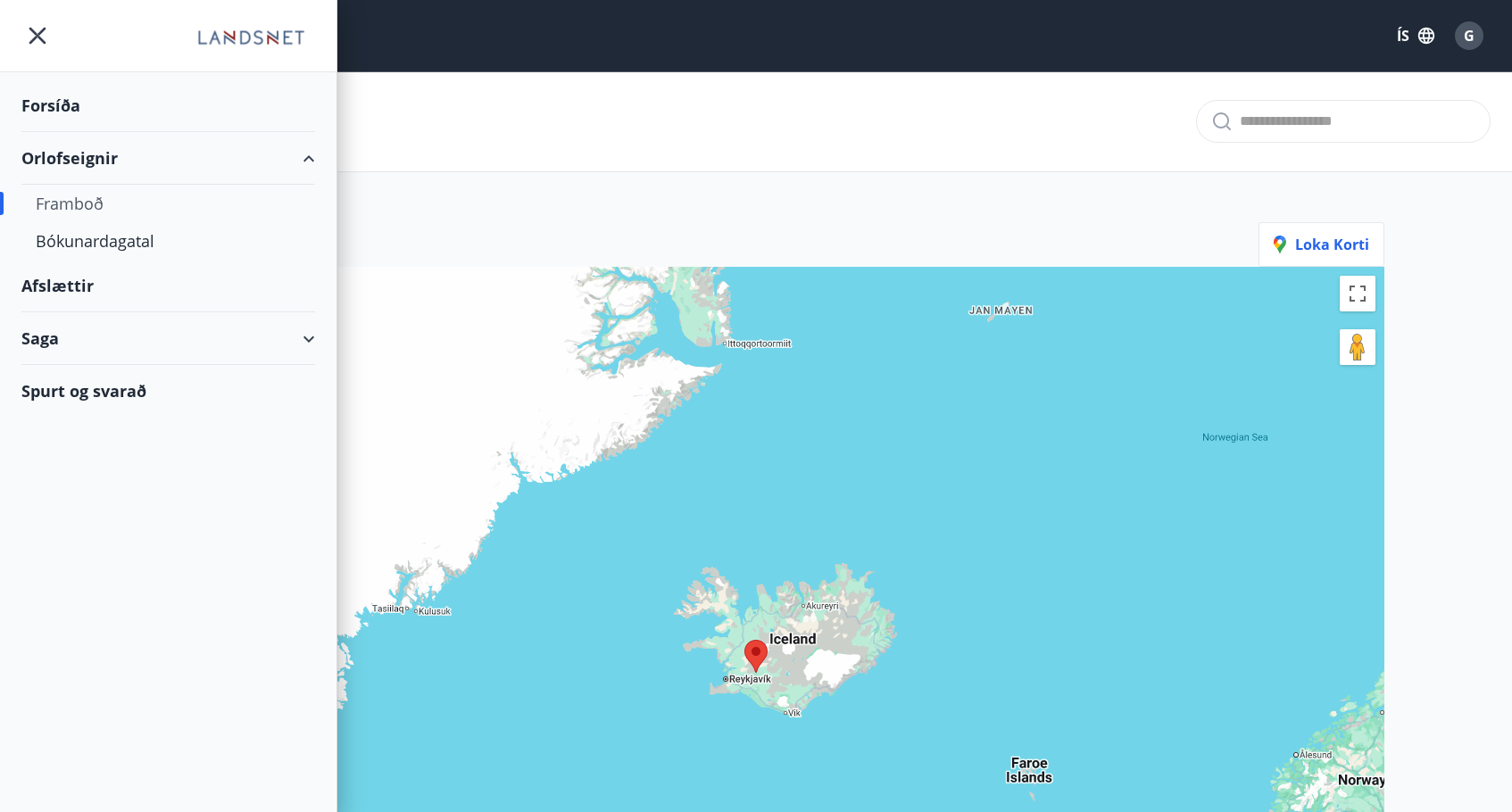
click at [60, 208] on div "Framboð" at bounding box center [169, 204] width 265 height 38
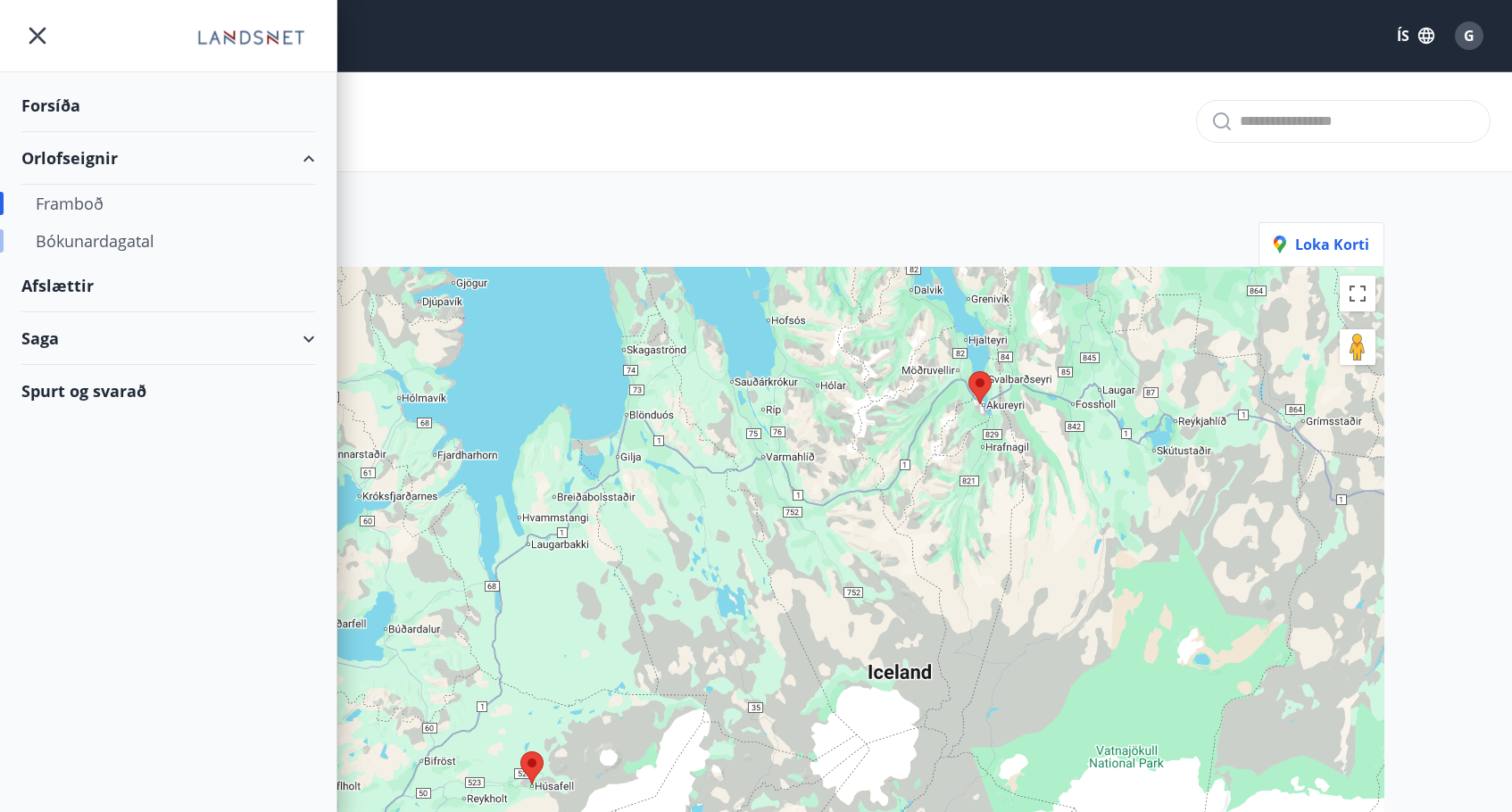
click at [70, 237] on div "Bókunardagatal" at bounding box center [169, 242] width 265 height 38
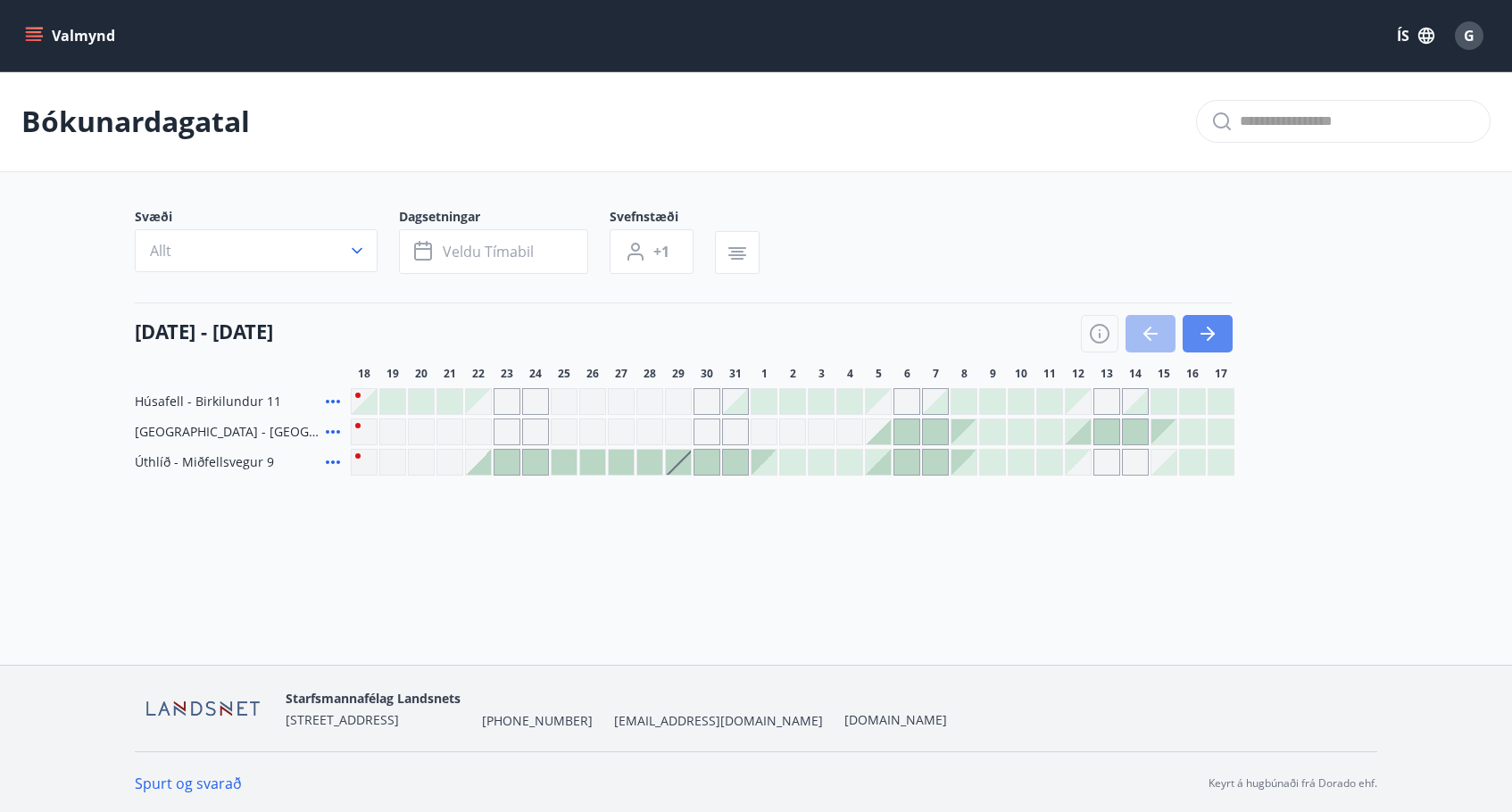
click at [1205, 339] on icon "button" at bounding box center [1208, 334] width 22 height 22
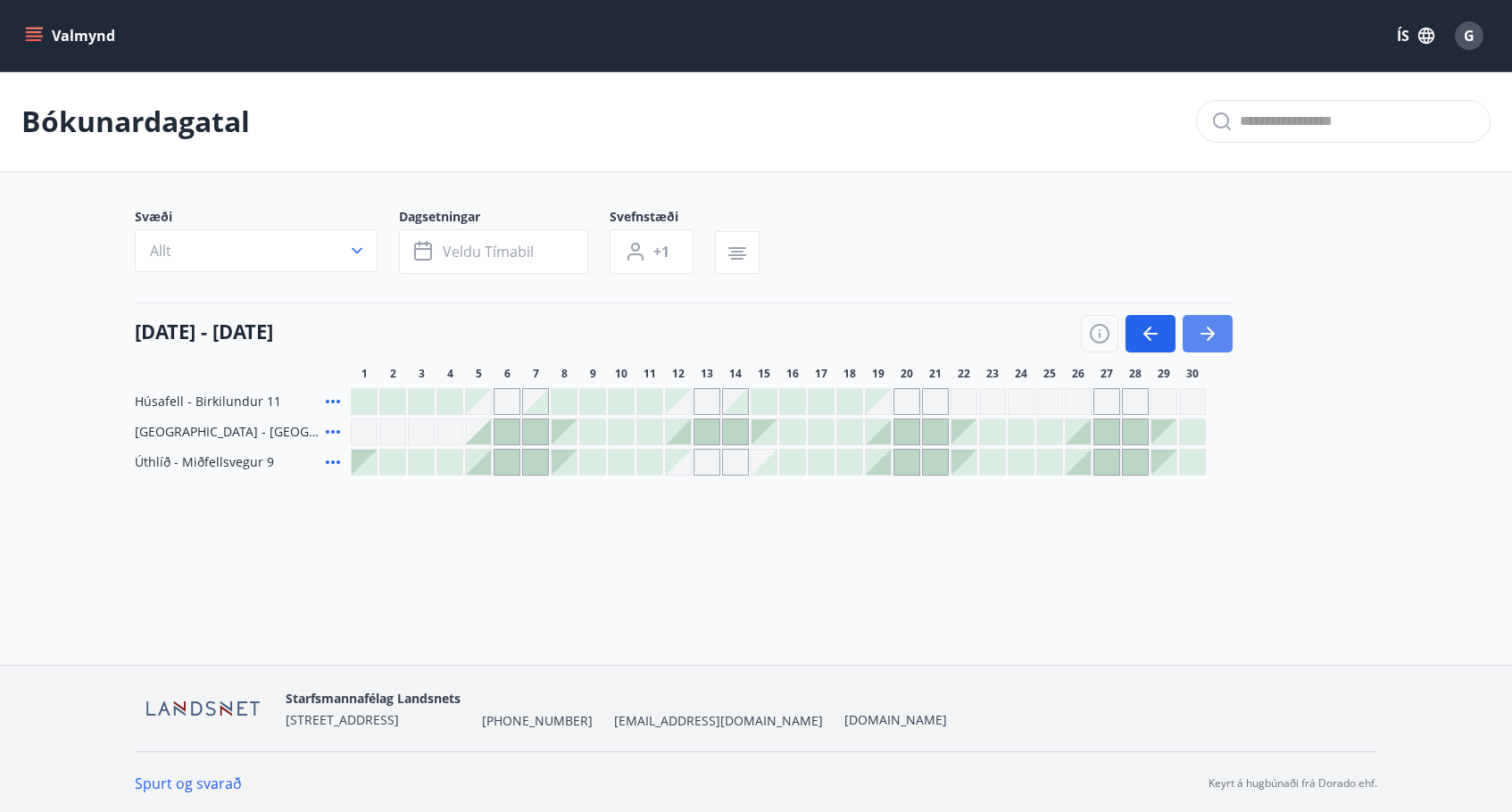
click at [1205, 339] on icon "button" at bounding box center [1208, 334] width 22 height 22
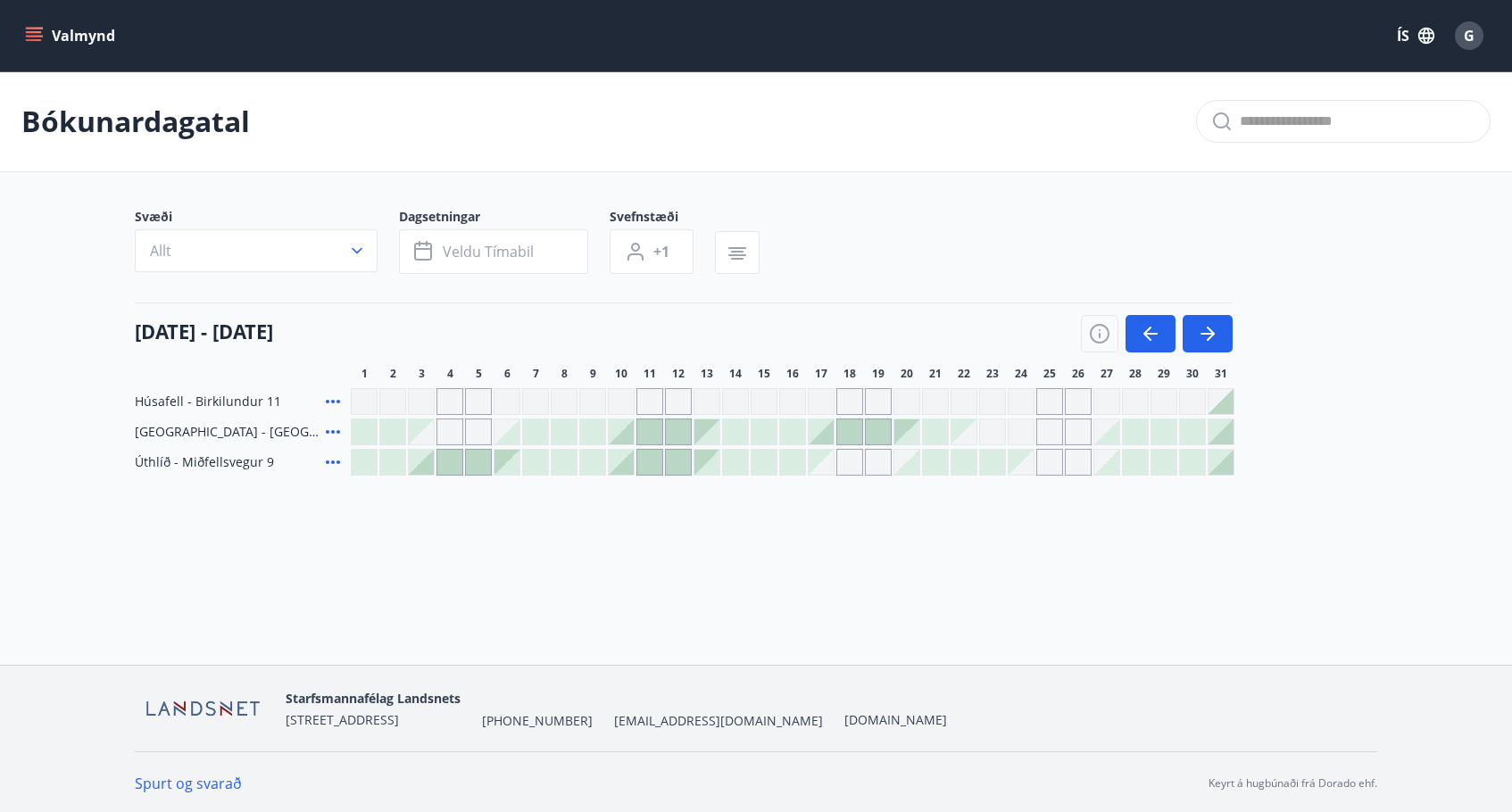
scroll to position [3, 0]
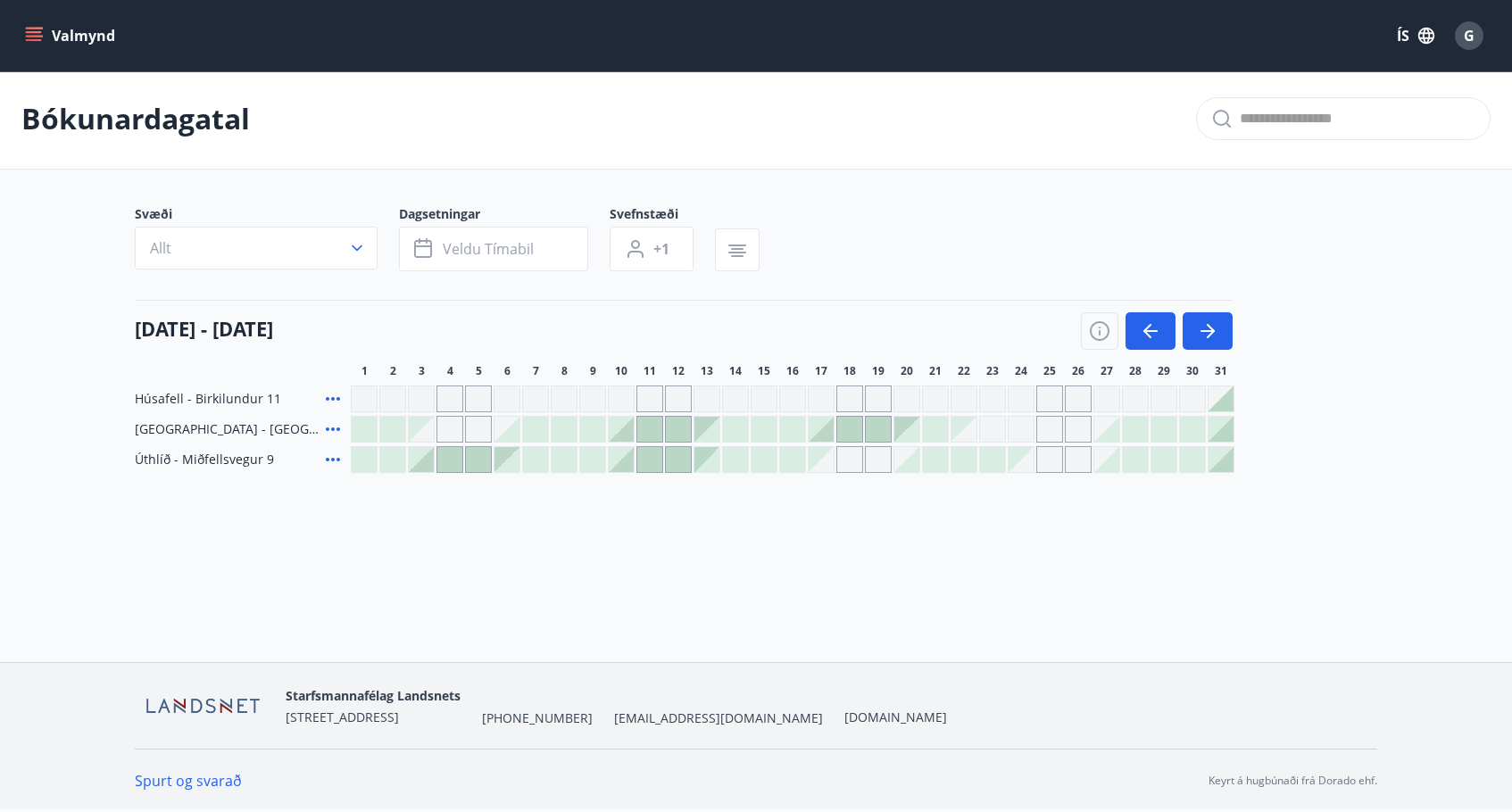
click at [421, 403] on div "Gráir dagar eru ekki bókanlegir" at bounding box center [421, 399] width 27 height 27
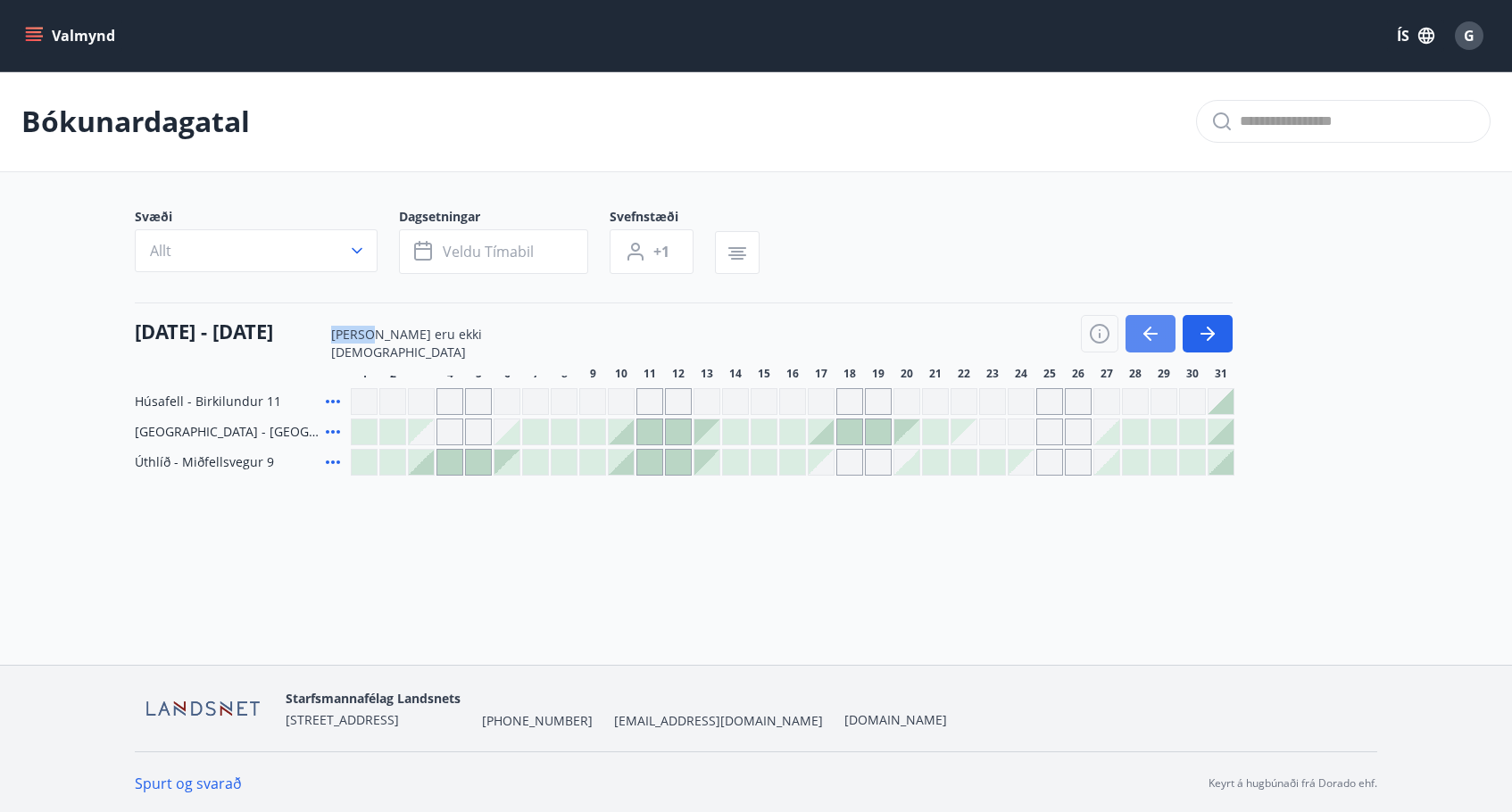
click at [1143, 334] on icon "button" at bounding box center [1151, 334] width 22 height 22
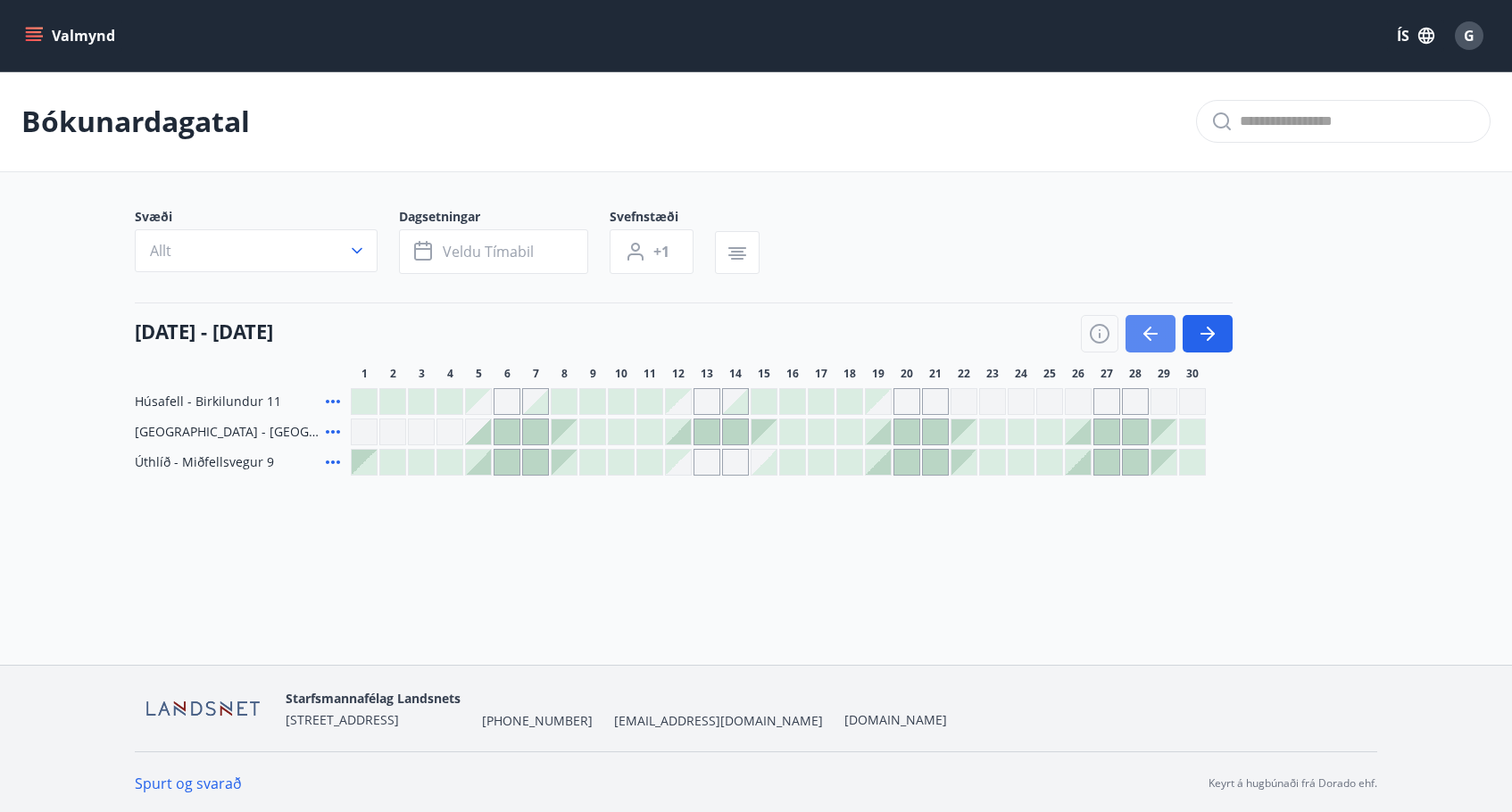
click at [1143, 334] on icon "button" at bounding box center [1151, 334] width 22 height 22
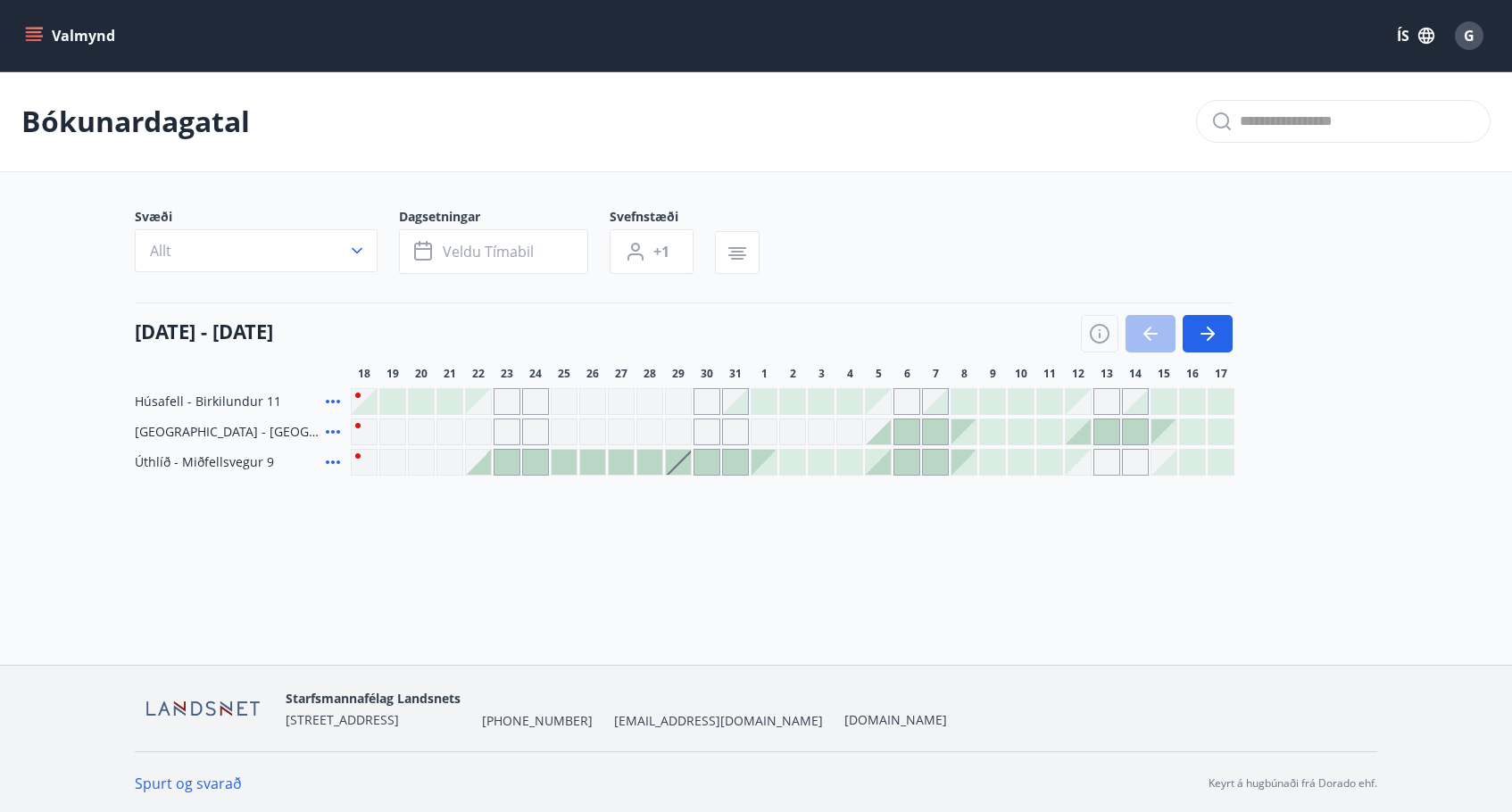
click at [473, 401] on div "Gráir dagar eru ekki bókanlegir" at bounding box center [479, 402] width 25 height 25
click at [1219, 336] on button "button" at bounding box center [1208, 334] width 50 height 38
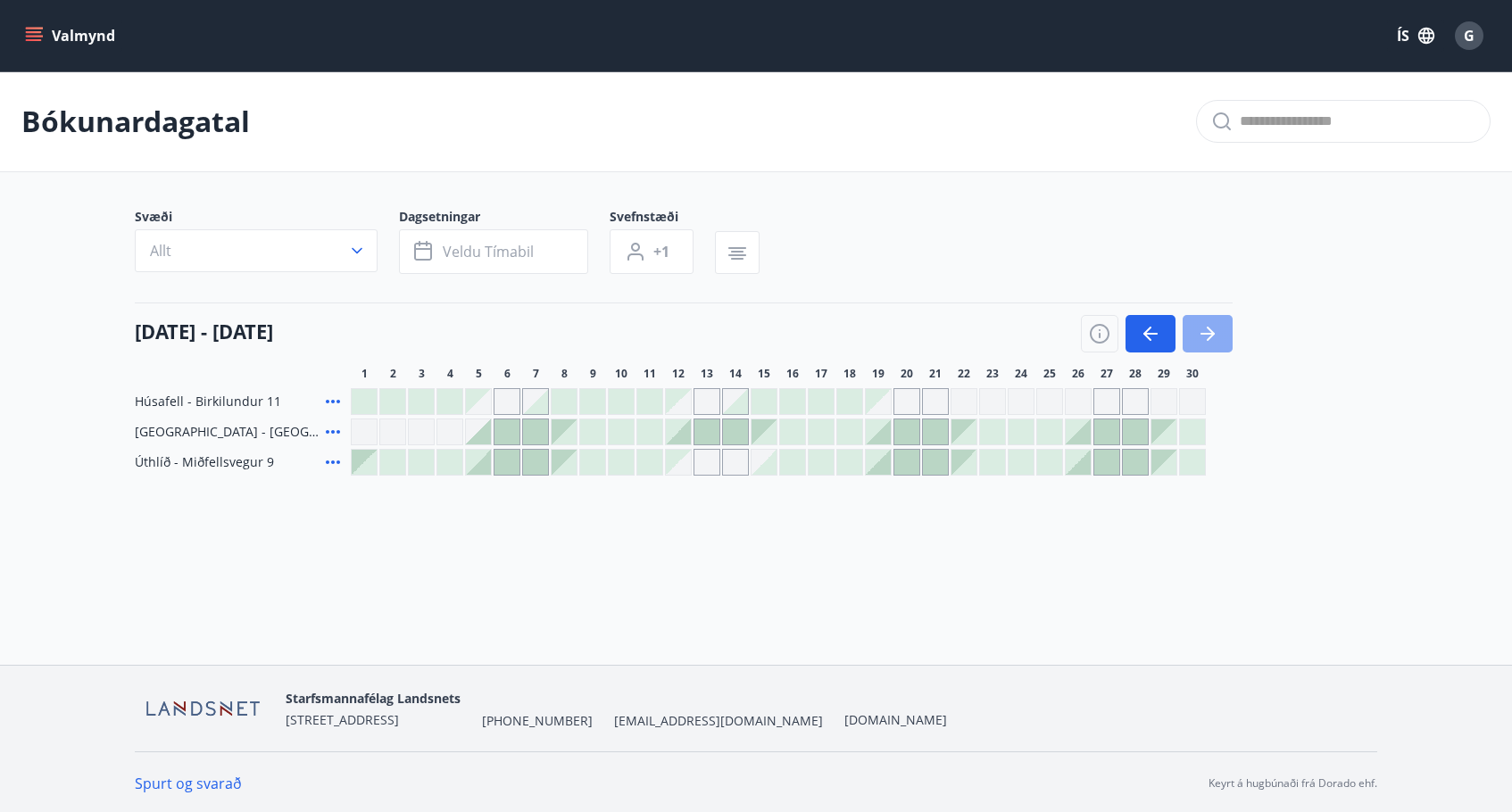
click at [1219, 336] on button "button" at bounding box center [1208, 334] width 50 height 38
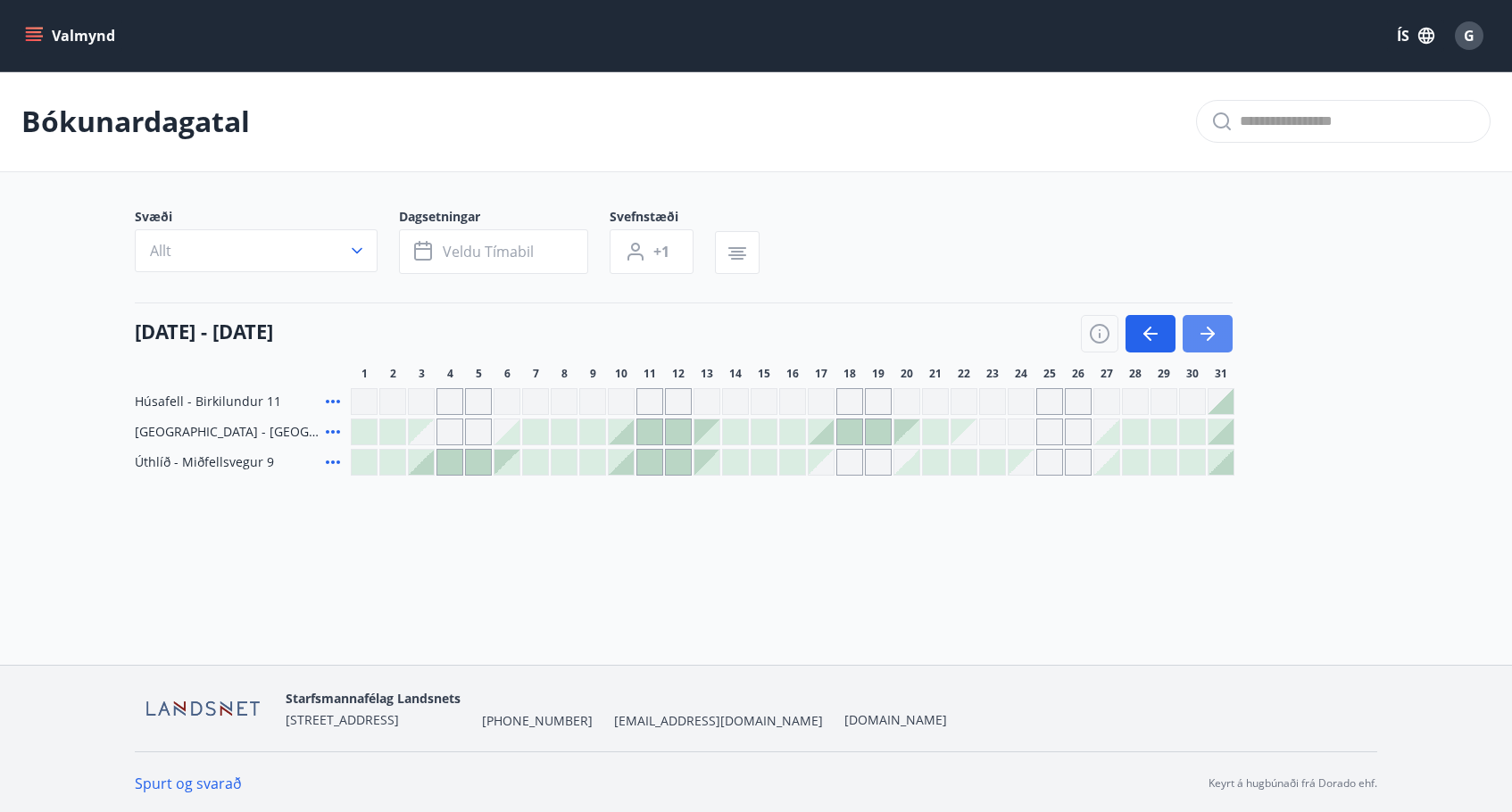
click at [1217, 334] on icon "button" at bounding box center [1208, 334] width 22 height 22
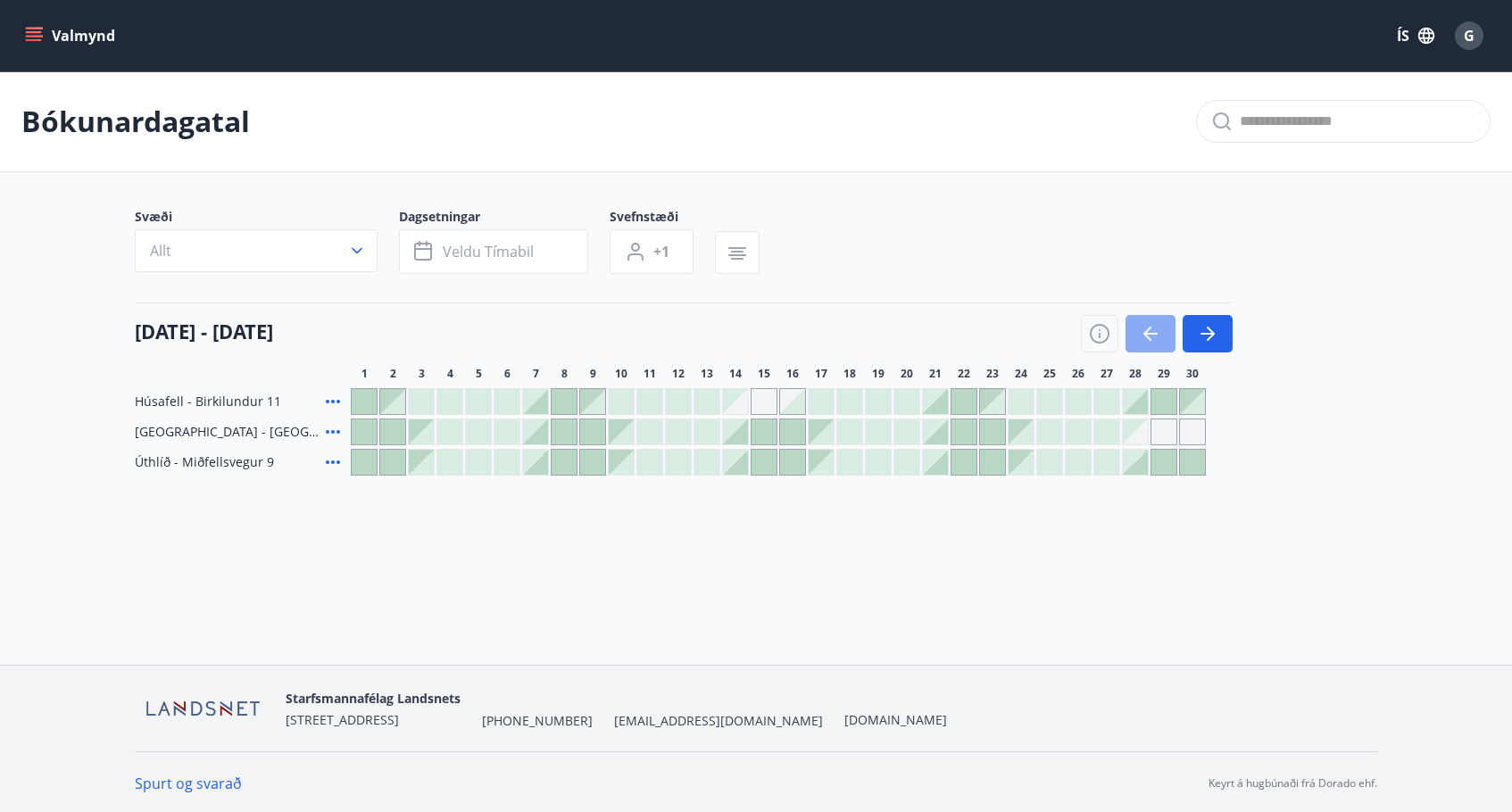
click at [1140, 334] on icon "button" at bounding box center [1151, 334] width 22 height 22
